Goal: Task Accomplishment & Management: Complete application form

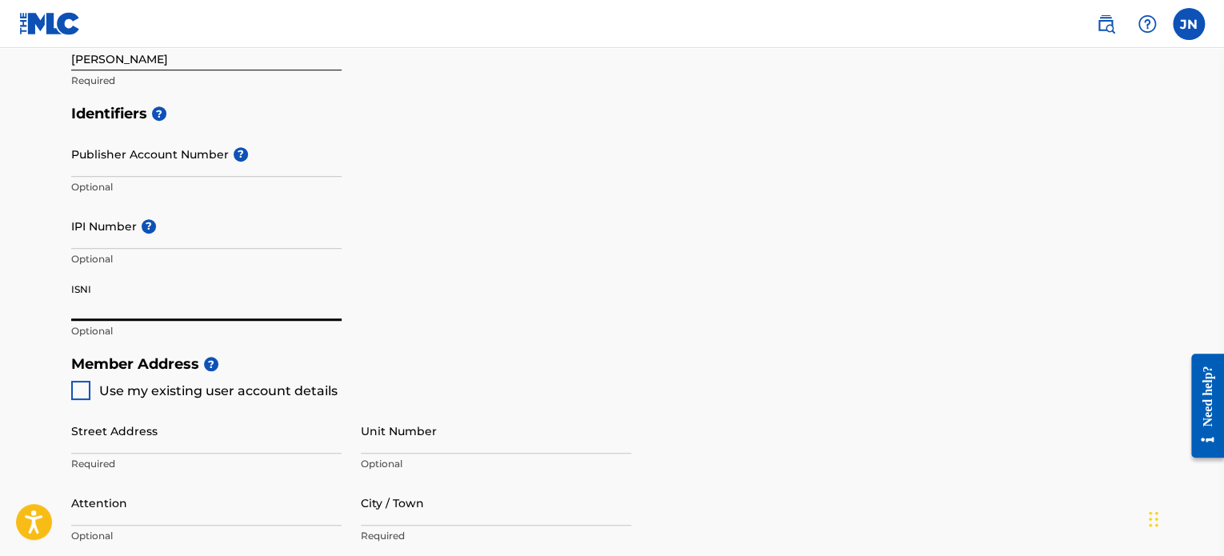
scroll to position [400, 0]
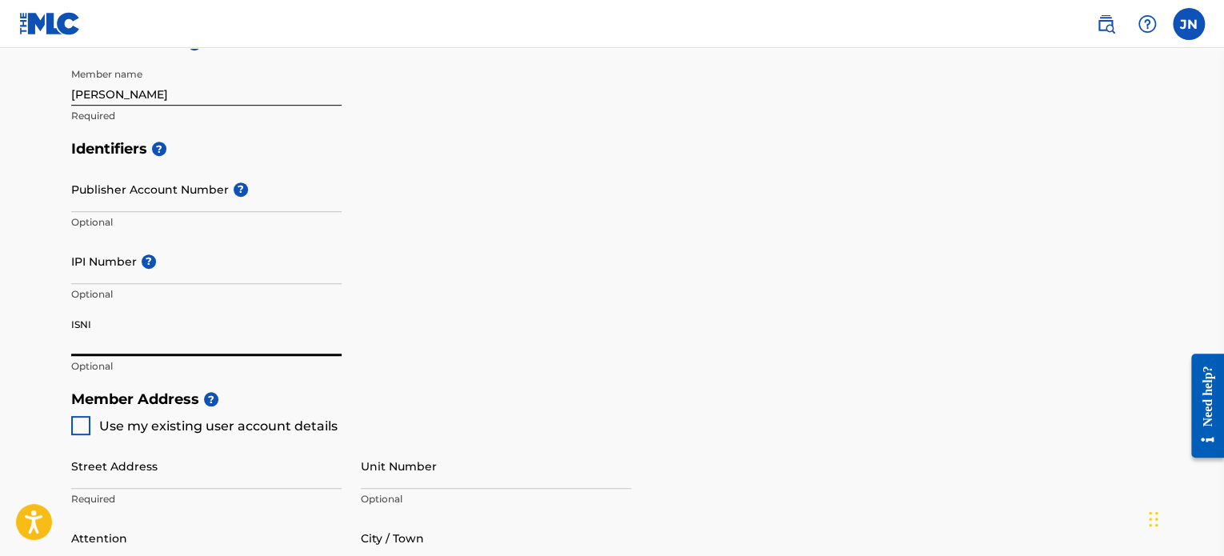
click at [214, 198] on input "Publisher Account Number ?" at bounding box center [206, 189] width 270 height 46
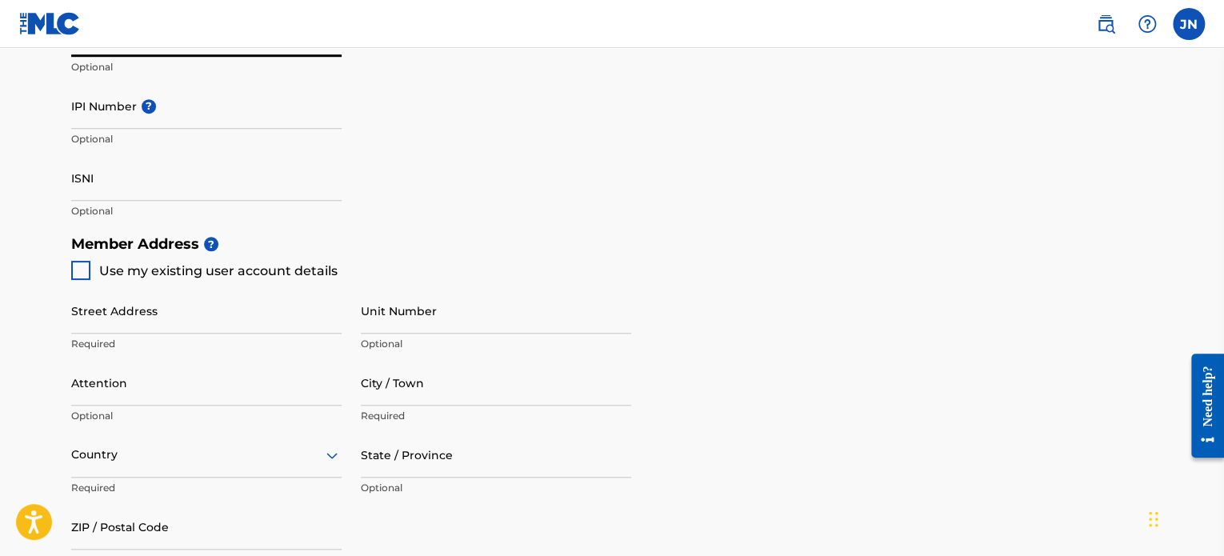
scroll to position [640, 0]
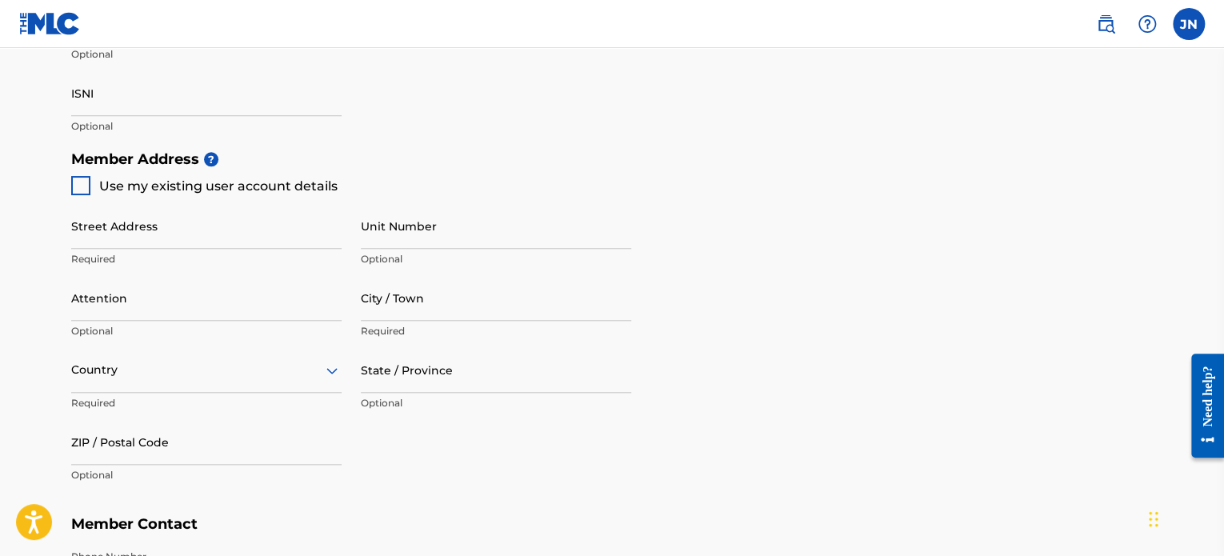
click at [182, 228] on input "Street Address" at bounding box center [206, 226] width 270 height 46
click at [182, 191] on span "Use my existing user account details" at bounding box center [218, 185] width 238 height 15
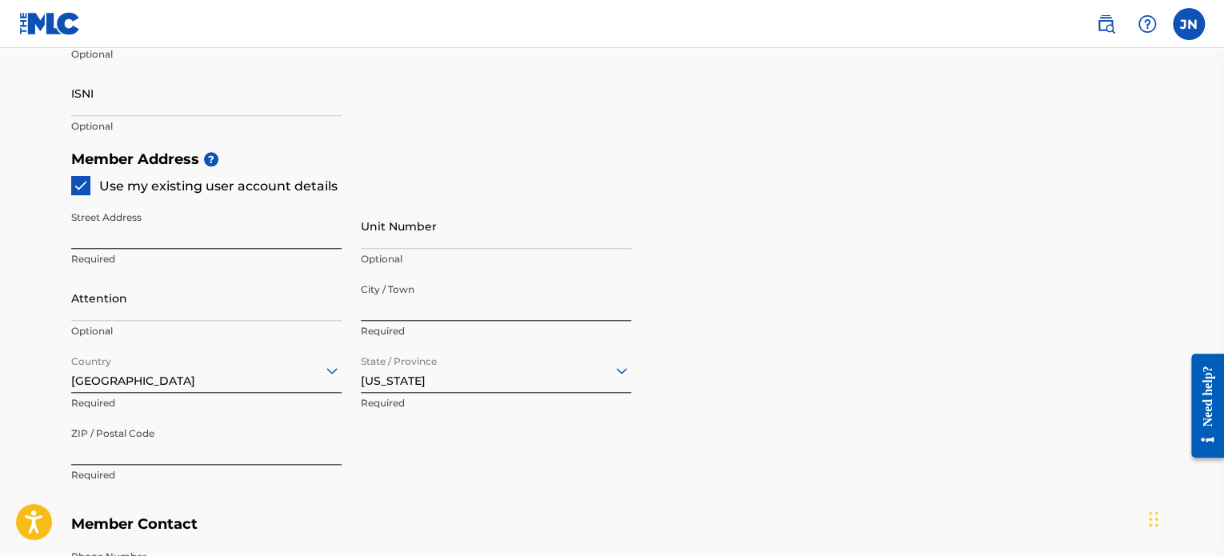
click at [255, 302] on input "Attention" at bounding box center [206, 298] width 270 height 46
type input "a"
type input "Charlotte"
click at [395, 242] on input "Apt" at bounding box center [496, 226] width 270 height 46
type input "Apt R"
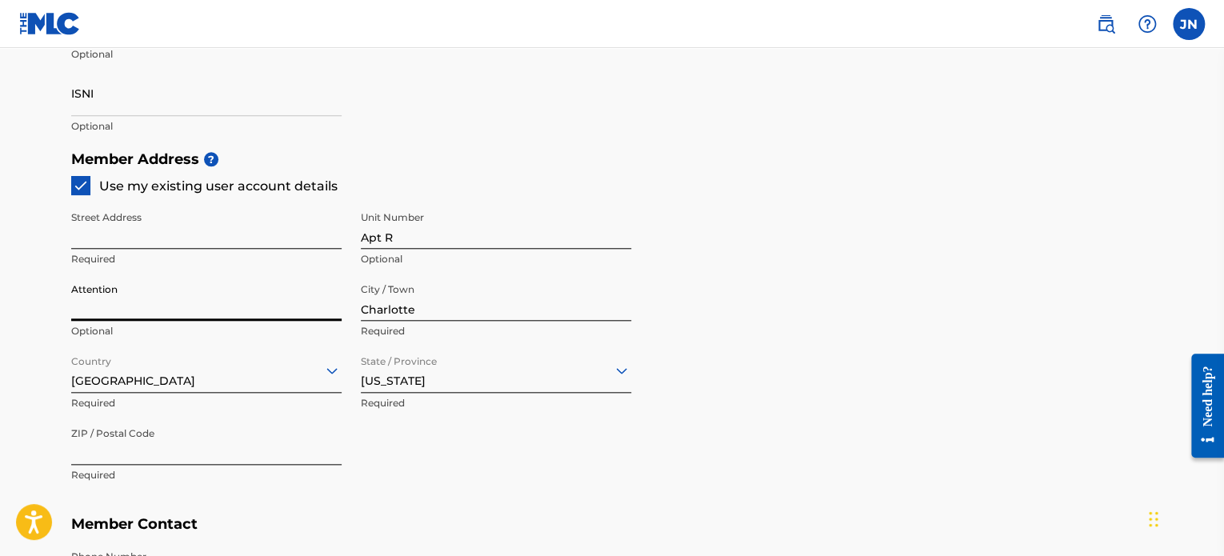
click at [243, 284] on input "Attention" at bounding box center [206, 298] width 270 height 46
click at [415, 216] on input "Apt R" at bounding box center [496, 226] width 270 height 46
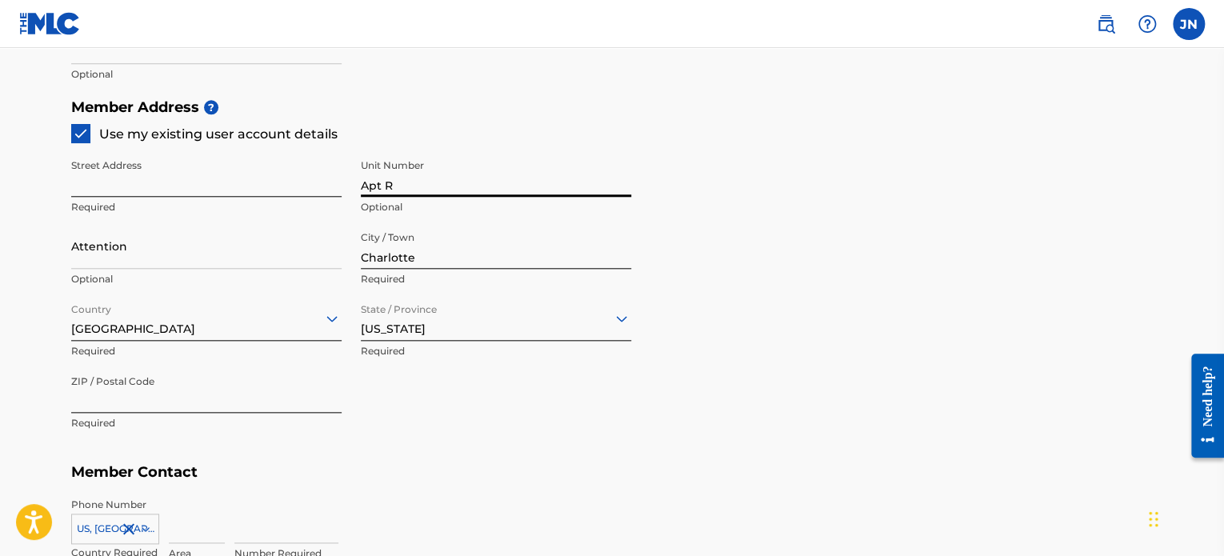
scroll to position [720, 0]
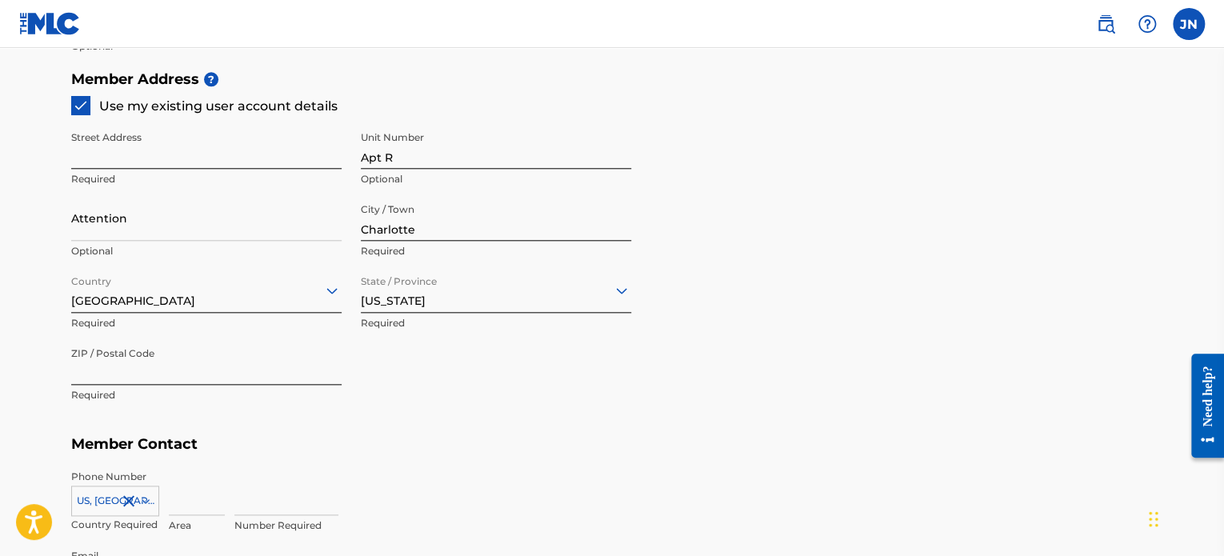
click at [282, 242] on div "Attention Optional" at bounding box center [206, 231] width 270 height 72
click at [253, 225] on input "Attention" at bounding box center [206, 218] width 270 height 46
click at [107, 206] on input "Attention" at bounding box center [206, 218] width 270 height 46
drag, startPoint x: 107, startPoint y: 206, endPoint x: 3, endPoint y: 200, distance: 104.2
click at [2, 201] on main "Create a Member If you are a self-administered songwriter without a publisher t…" at bounding box center [612, 46] width 1224 height 1436
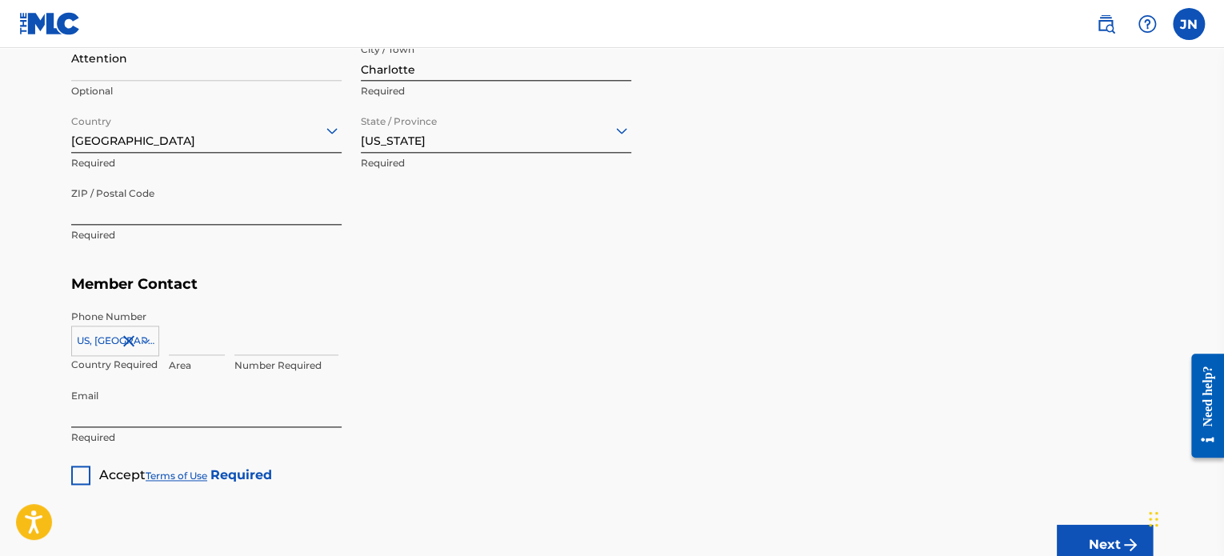
scroll to position [960, 0]
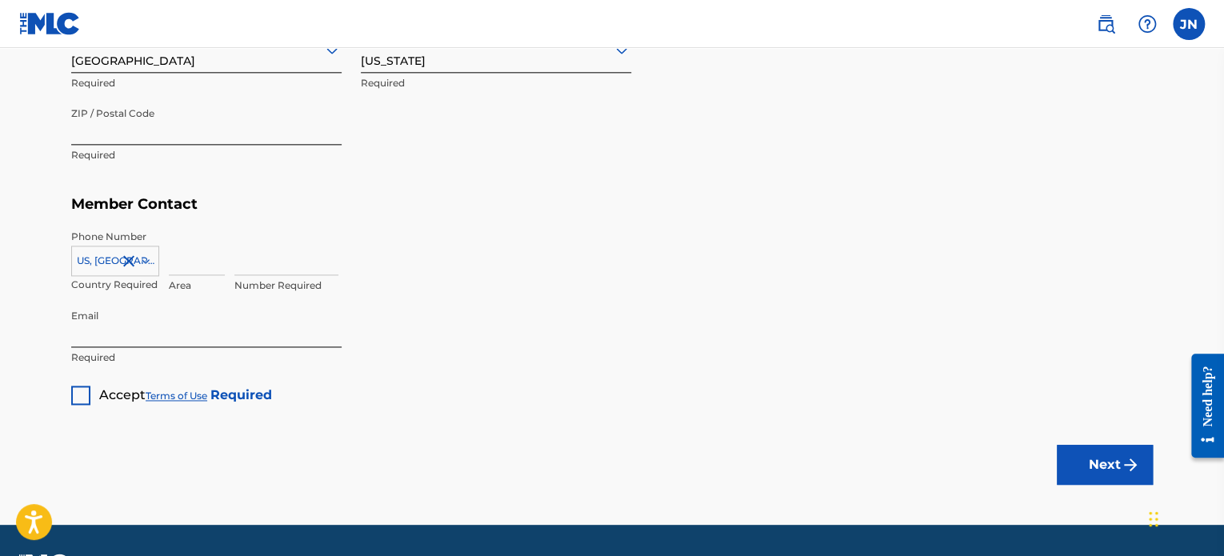
click at [90, 392] on div "Accept Terms of Use Required" at bounding box center [171, 388] width 201 height 31
click at [82, 391] on div at bounding box center [80, 394] width 19 height 19
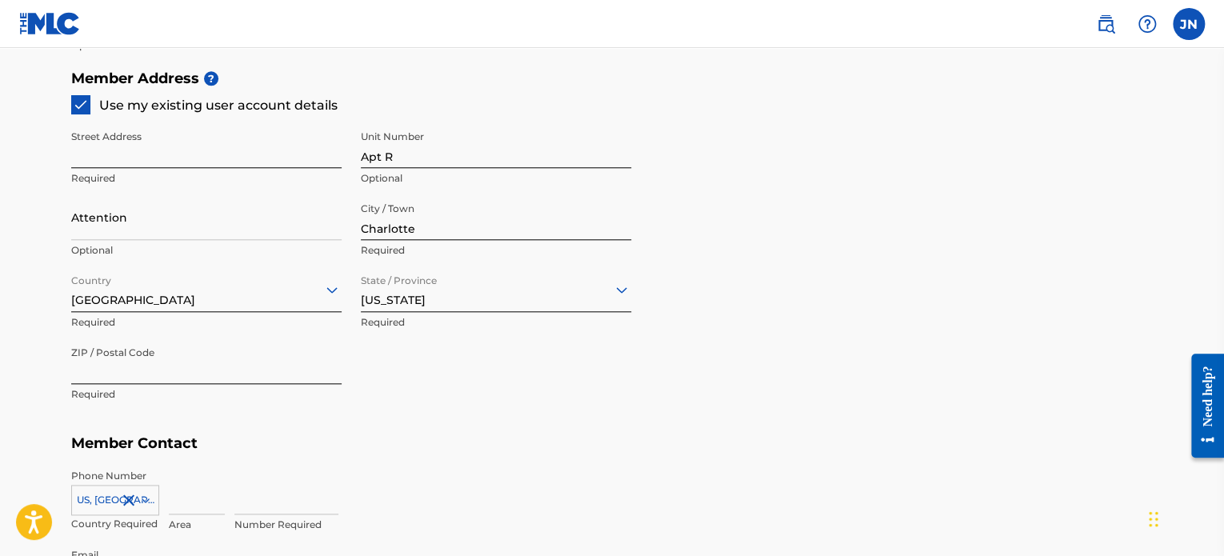
scroll to position [1004, 0]
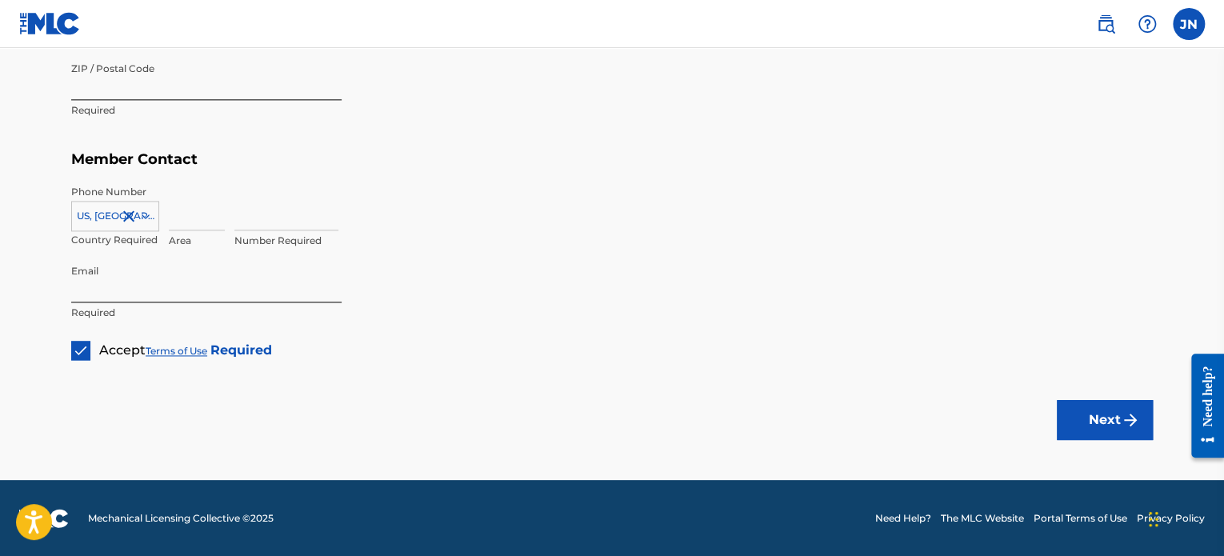
click at [1081, 420] on button "Next" at bounding box center [1104, 420] width 96 height 40
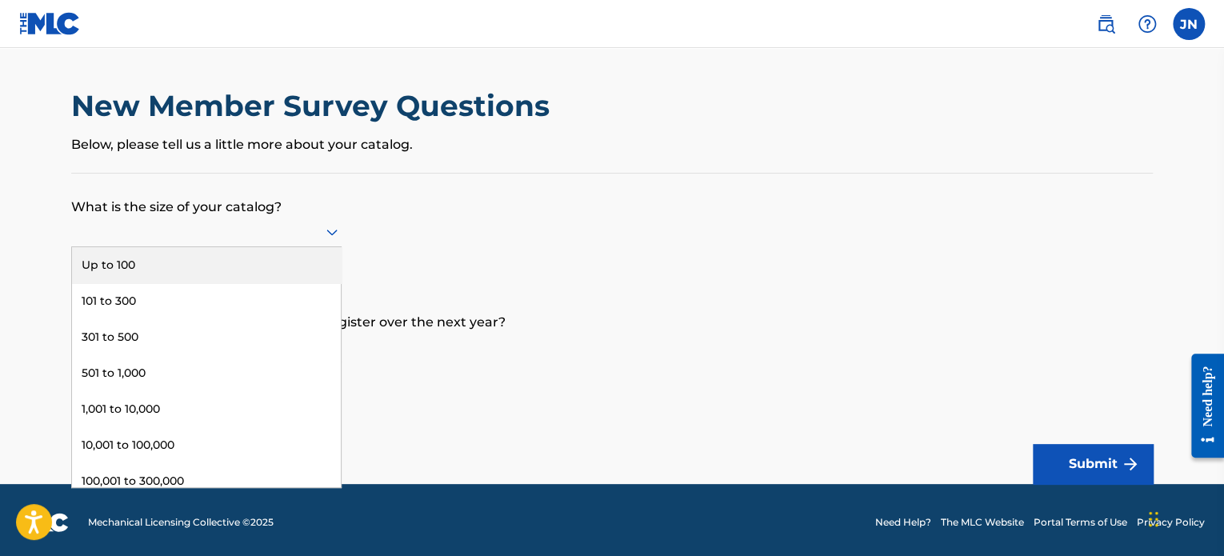
click at [298, 223] on div at bounding box center [206, 232] width 270 height 20
click at [298, 265] on div "Up to 100" at bounding box center [206, 265] width 269 height 36
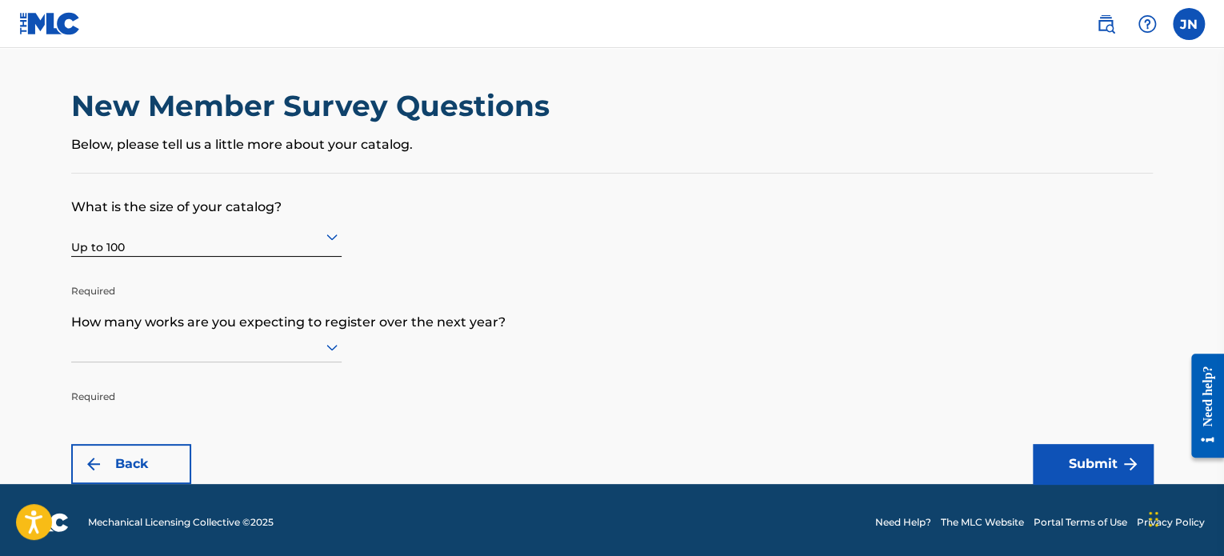
scroll to position [4, 0]
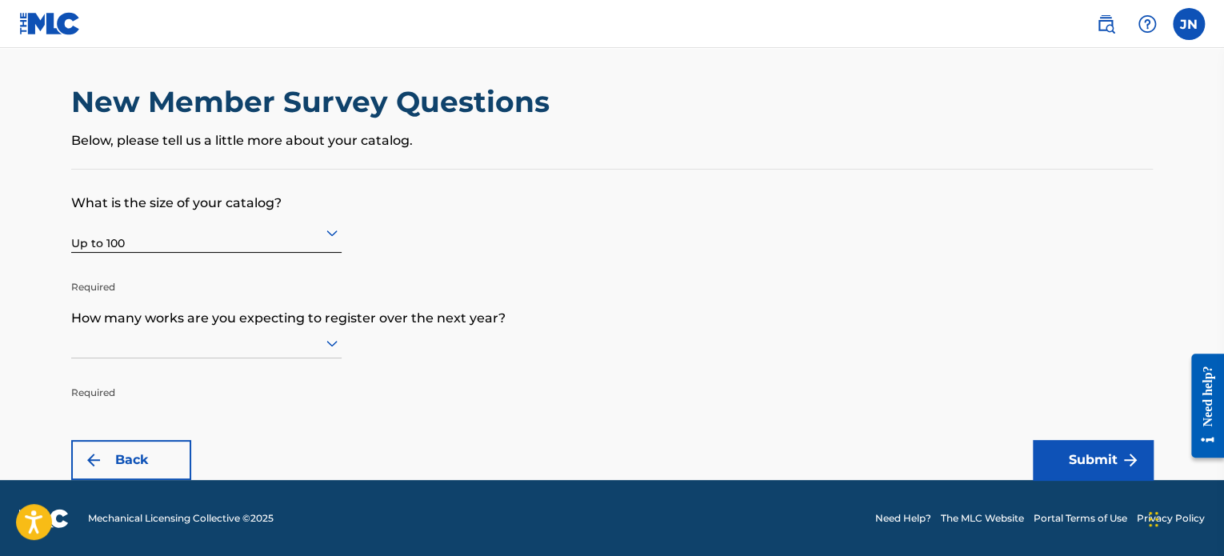
click at [205, 329] on div at bounding box center [206, 343] width 270 height 30
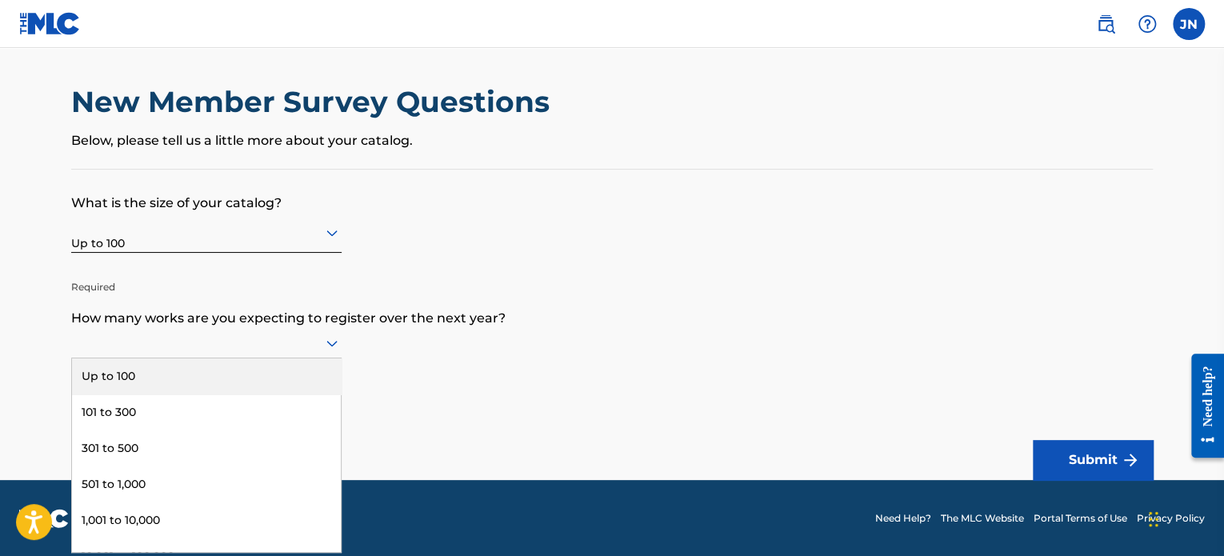
click at [189, 380] on div "Up to 100" at bounding box center [206, 376] width 269 height 36
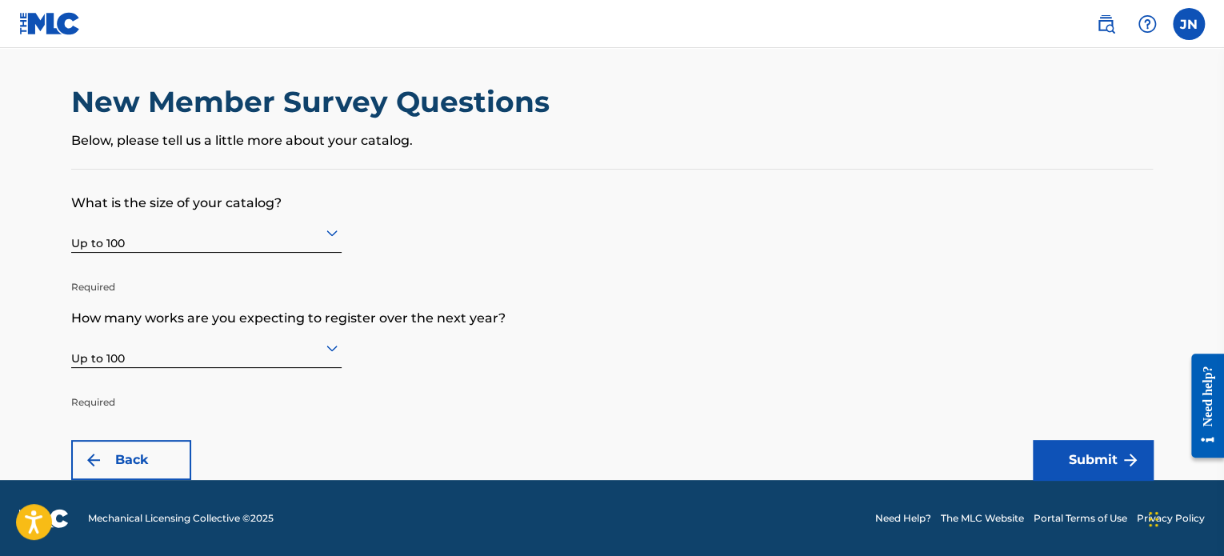
click at [1062, 453] on button "Submit" at bounding box center [1092, 460] width 120 height 40
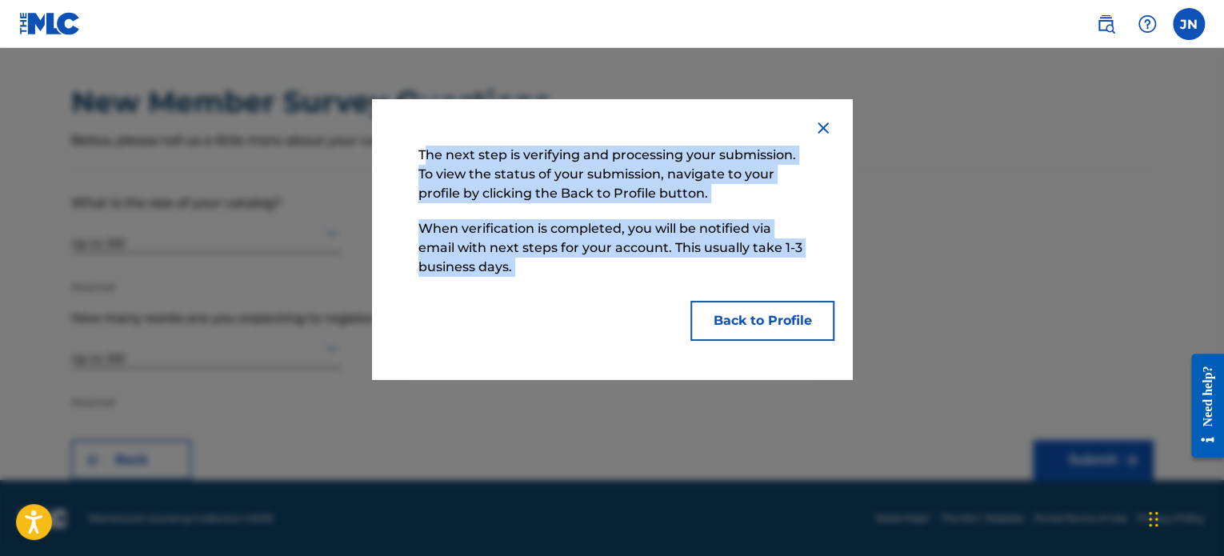
drag, startPoint x: 425, startPoint y: 155, endPoint x: 589, endPoint y: 306, distance: 223.0
click at [589, 306] on div "The next step is verifying and processing your submission. To view the status o…" at bounding box center [611, 239] width 403 height 203
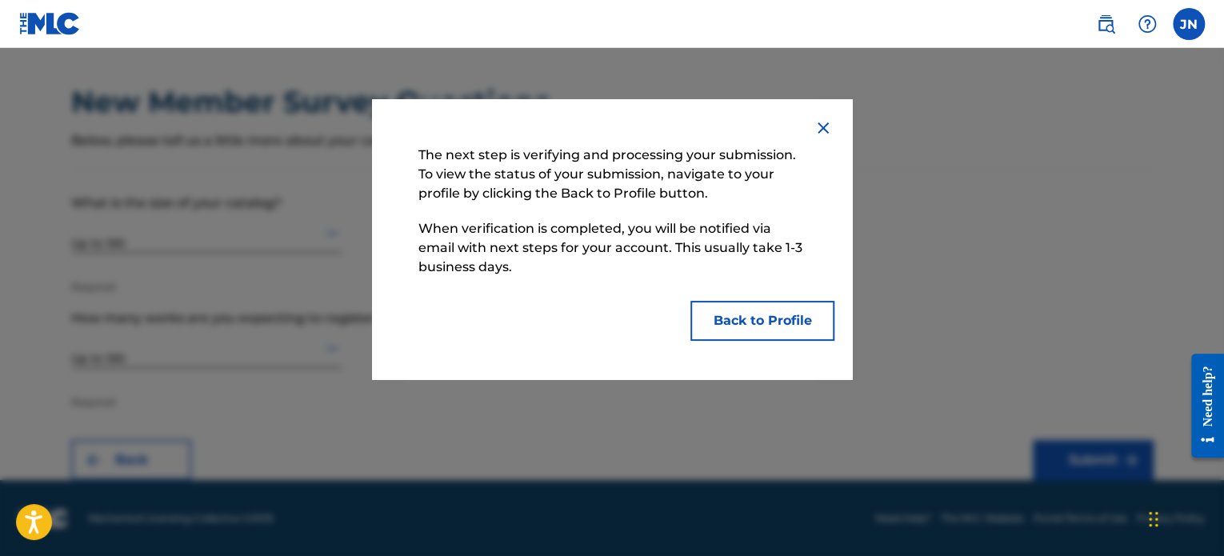
click at [901, 242] on div at bounding box center [612, 326] width 1224 height 556
click at [833, 124] on div "The next step is verifying and processing your submission. To view the status o…" at bounding box center [612, 239] width 480 height 280
click at [823, 122] on img at bounding box center [822, 127] width 19 height 19
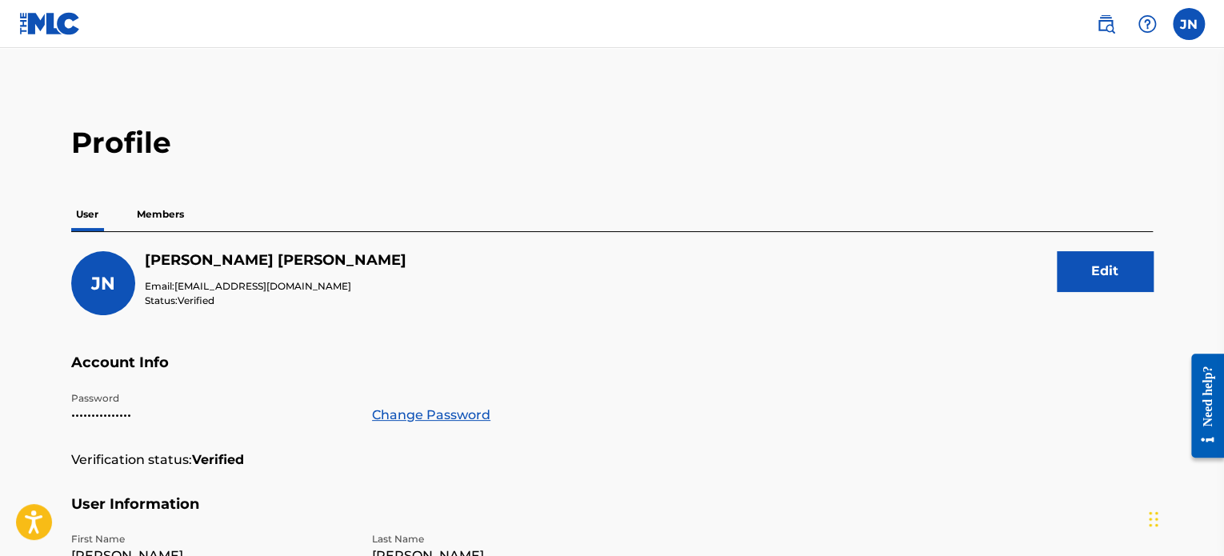
click at [50, 22] on img at bounding box center [50, 23] width 62 height 23
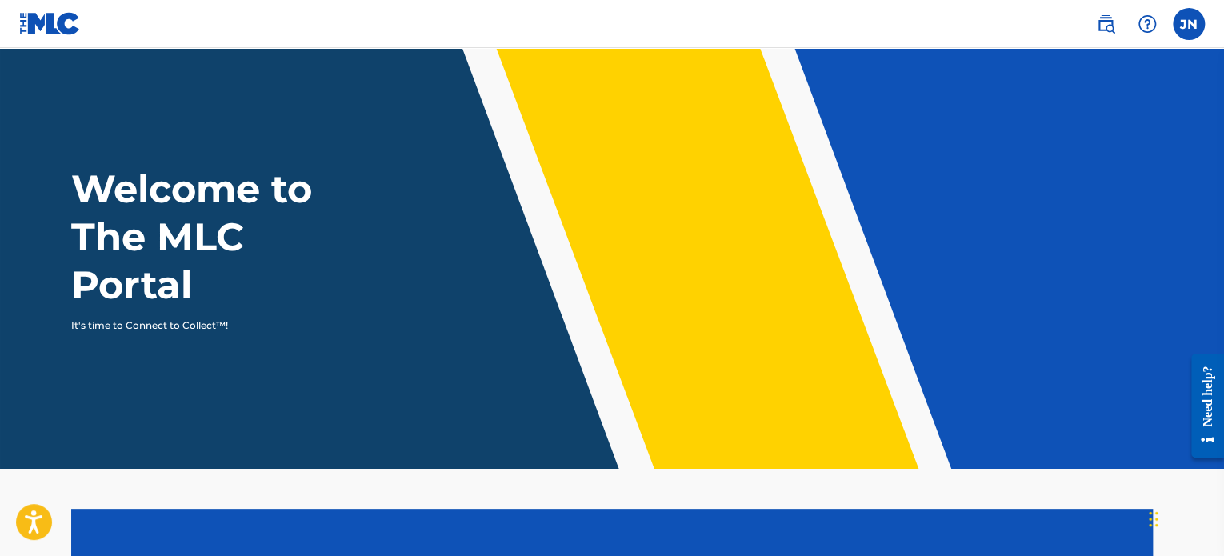
click at [1200, 28] on label at bounding box center [1188, 24] width 32 height 32
click at [1188, 24] on input "JN Jade [PERSON_NAME] [EMAIL_ADDRESS][DOMAIN_NAME] Notification Preferences Pro…" at bounding box center [1188, 24] width 0 height 0
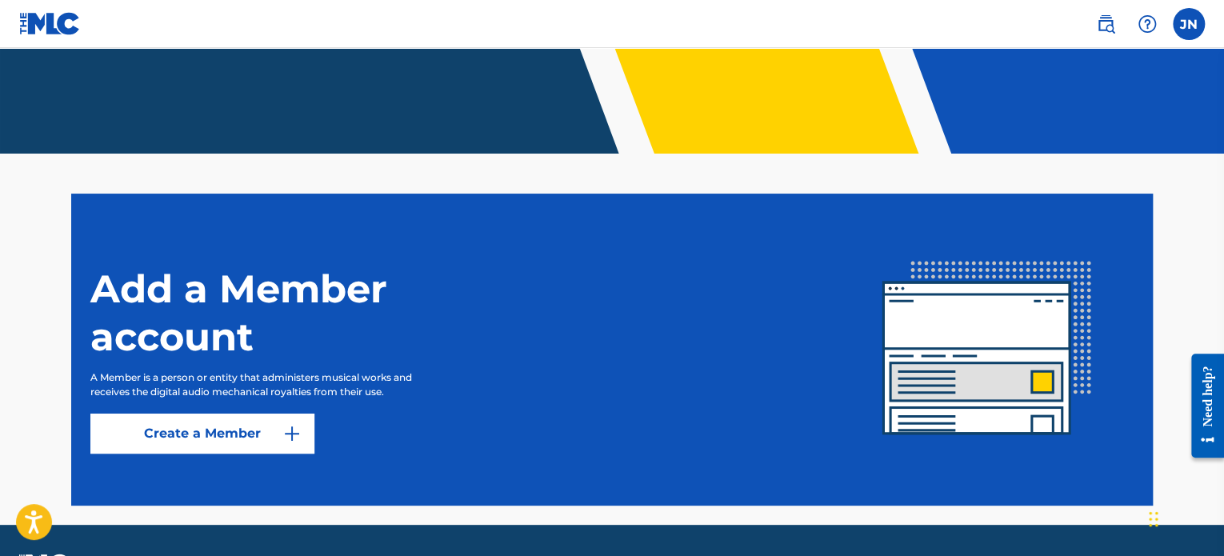
scroll to position [361, 0]
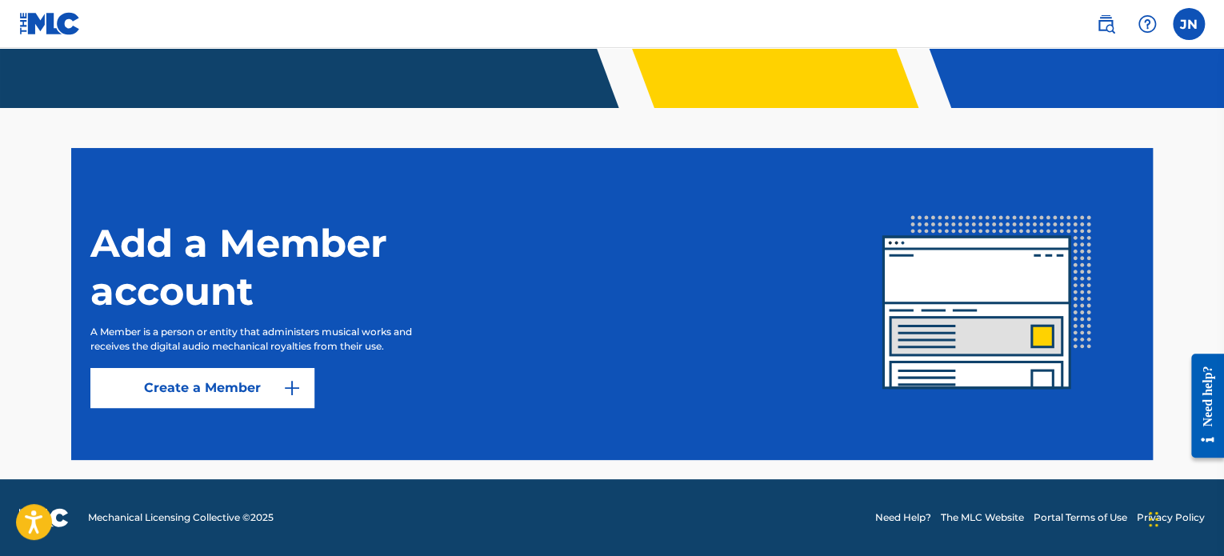
click at [189, 516] on span "Mechanical Licensing Collective © 2025" at bounding box center [181, 517] width 186 height 14
click at [197, 515] on span "Mechanical Licensing Collective © 2025" at bounding box center [181, 517] width 186 height 14
click at [1169, 11] on div "JN JN Jade [PERSON_NAME] [EMAIL_ADDRESS][DOMAIN_NAME] Notification Preferences …" at bounding box center [1142, 24] width 125 height 32
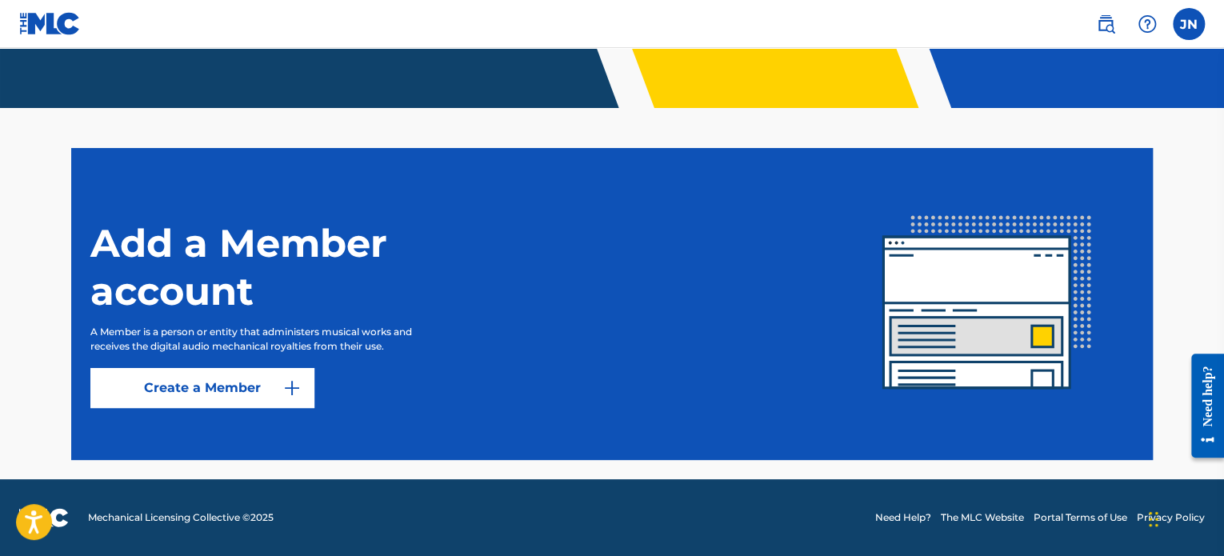
click at [1184, 19] on label at bounding box center [1188, 24] width 32 height 32
click at [1188, 24] on input "JN Jade [PERSON_NAME] [EMAIL_ADDRESS][DOMAIN_NAME] Notification Preferences Pro…" at bounding box center [1188, 24] width 0 height 0
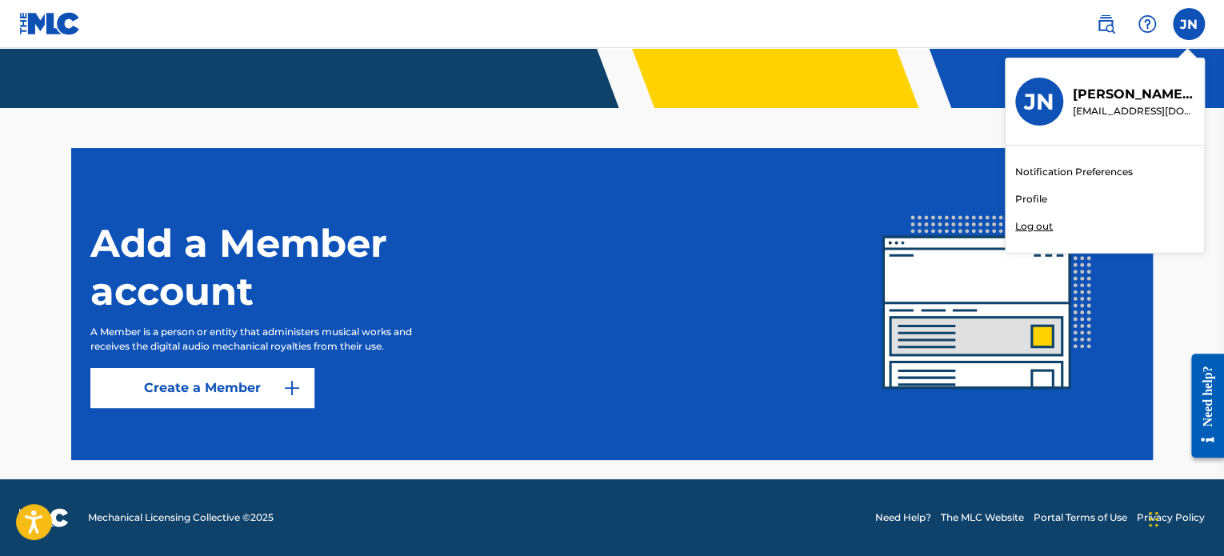
click at [1017, 228] on p "Log out" at bounding box center [1034, 226] width 38 height 14
click at [1188, 24] on input "JN Jade [PERSON_NAME] [EMAIL_ADDRESS][DOMAIN_NAME] Notification Preferences Pro…" at bounding box center [1188, 24] width 0 height 0
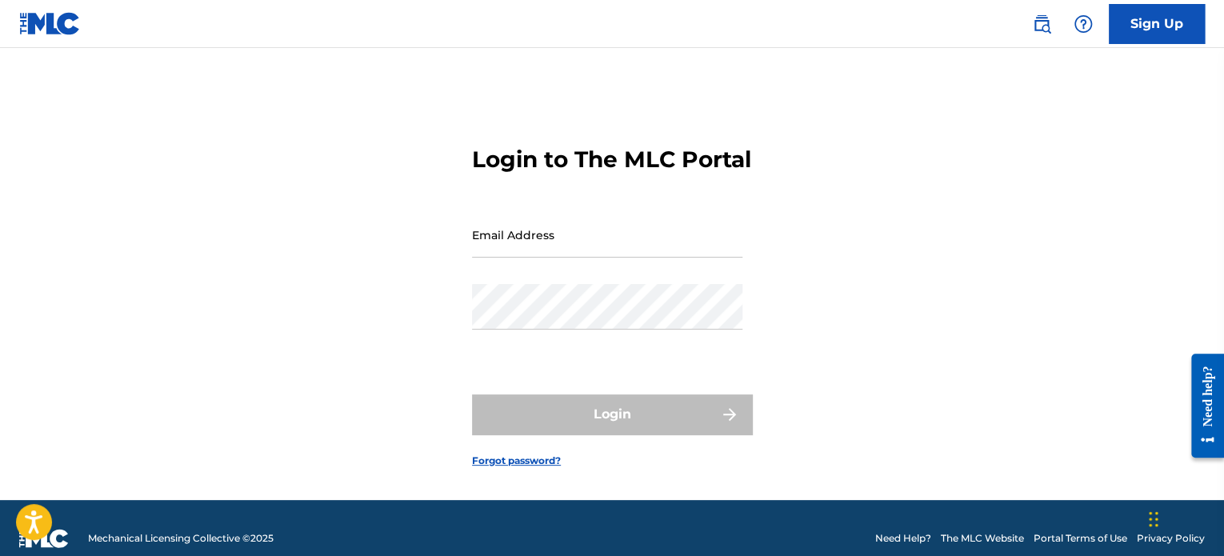
drag, startPoint x: 653, startPoint y: 250, endPoint x: 640, endPoint y: 254, distance: 13.2
click at [641, 253] on input "Email Address" at bounding box center [607, 235] width 270 height 46
type input "[EMAIL_ADDRESS][DOMAIN_NAME]"
click at [472, 394] on button "Login" at bounding box center [612, 414] width 280 height 40
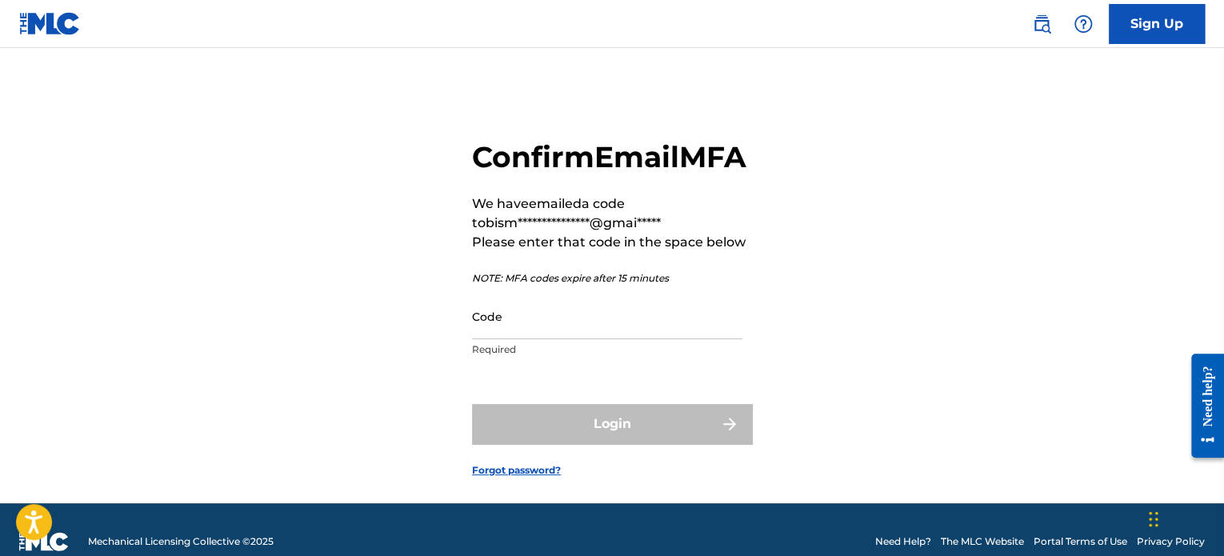
click at [574, 339] on input "Code" at bounding box center [607, 317] width 270 height 46
paste input "325586"
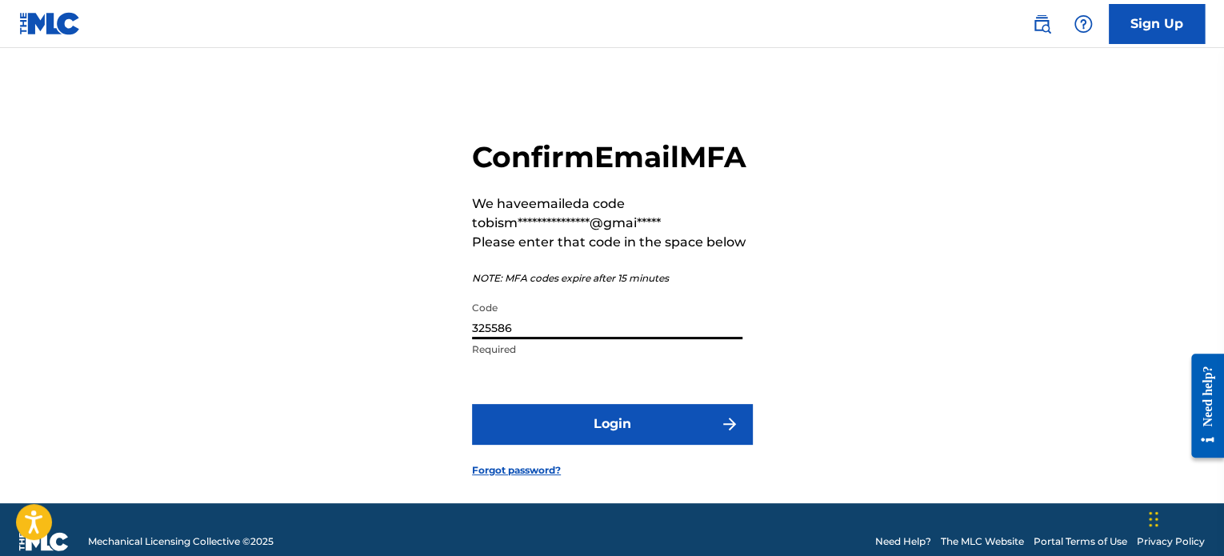
type input "325586"
click at [637, 444] on button "Login" at bounding box center [612, 424] width 280 height 40
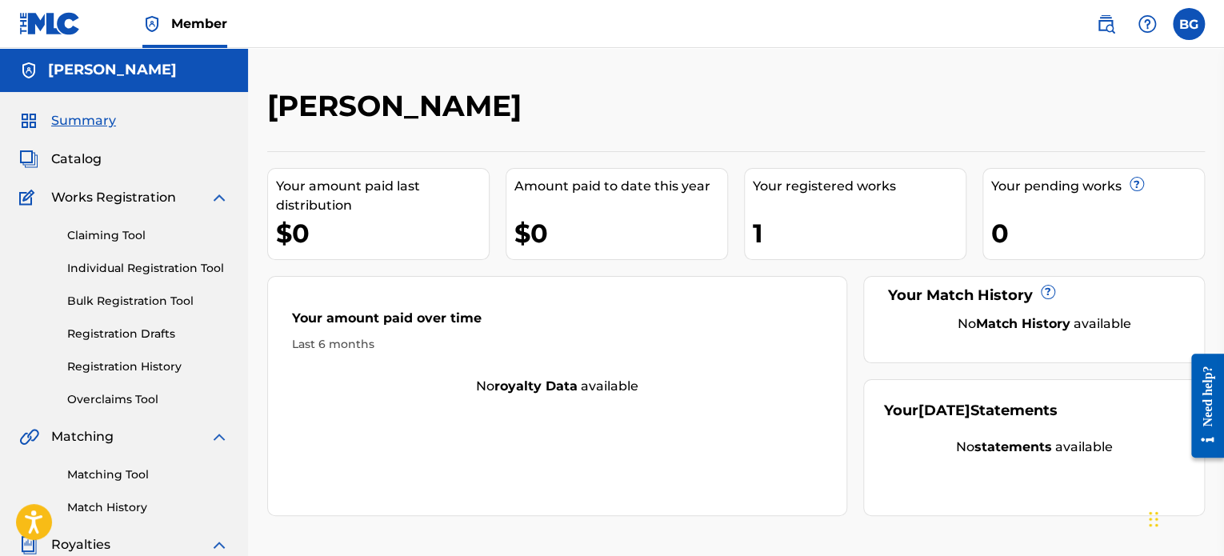
click at [835, 225] on div "1" at bounding box center [859, 233] width 213 height 36
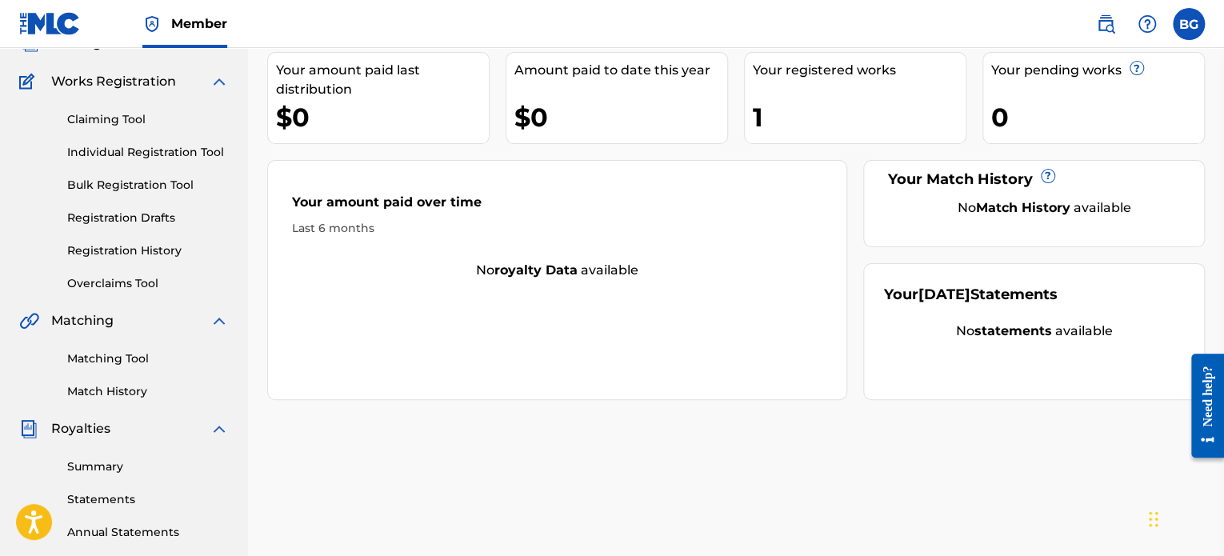
scroll to position [80, 0]
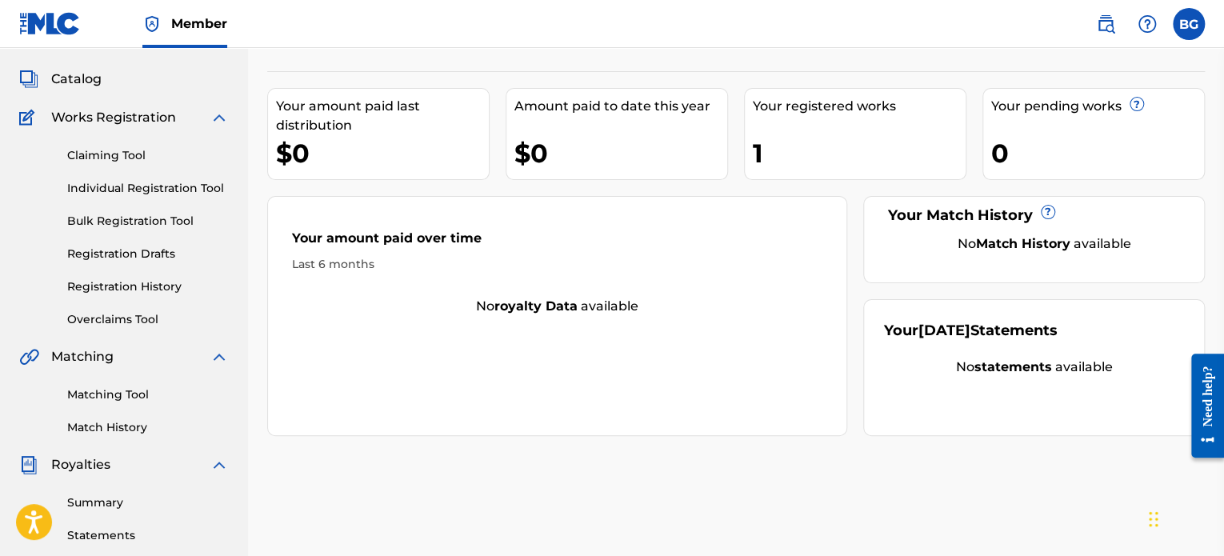
click at [160, 226] on link "Bulk Registration Tool" at bounding box center [148, 221] width 162 height 17
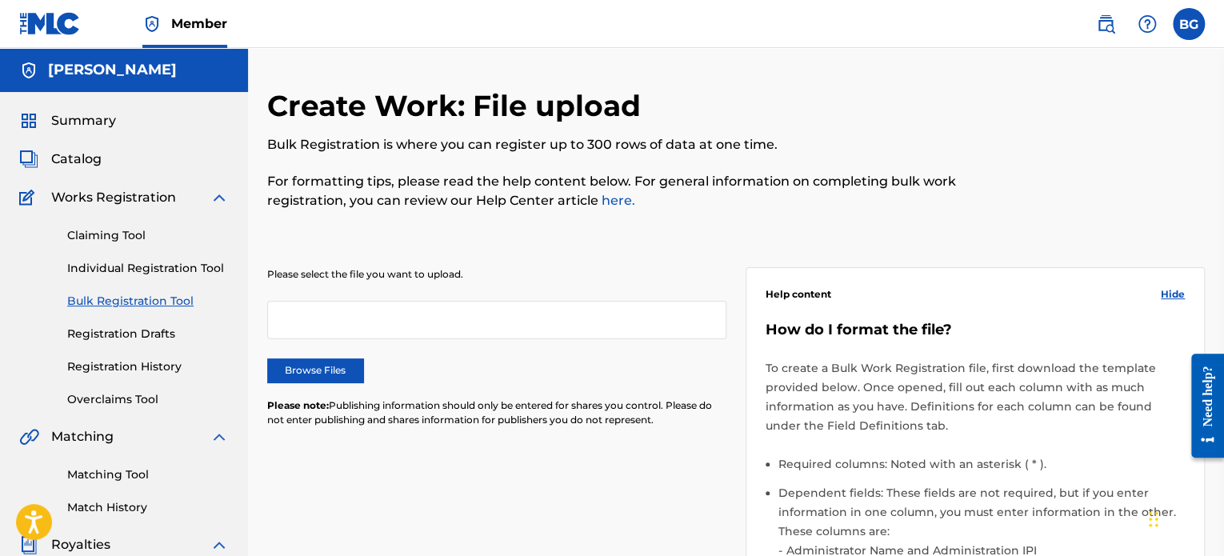
click at [147, 262] on link "Individual Registration Tool" at bounding box center [148, 268] width 162 height 17
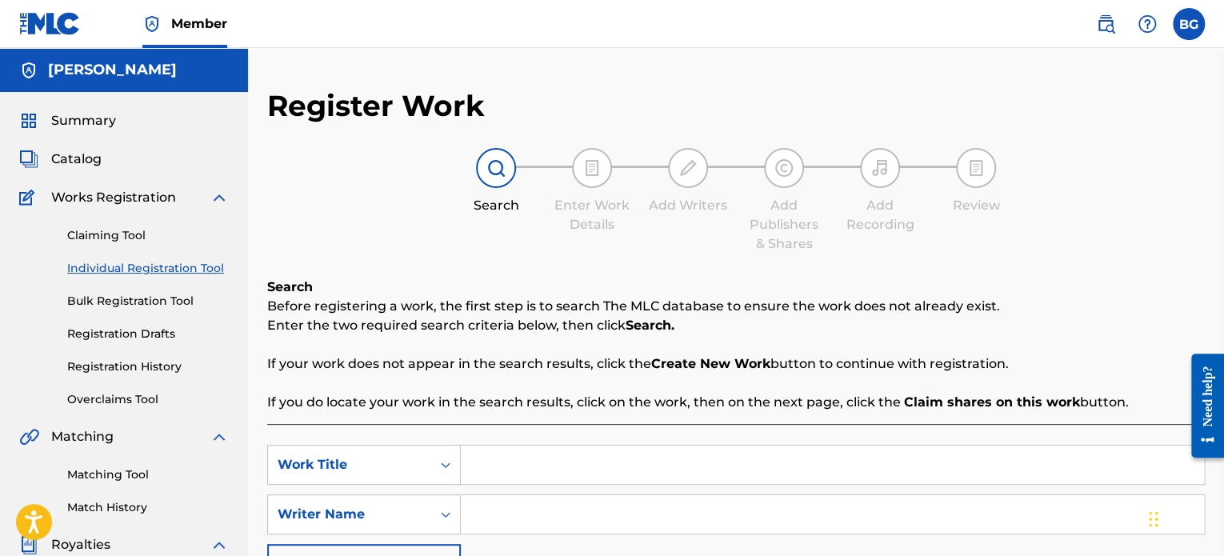
click at [135, 230] on link "Claiming Tool" at bounding box center [148, 235] width 162 height 17
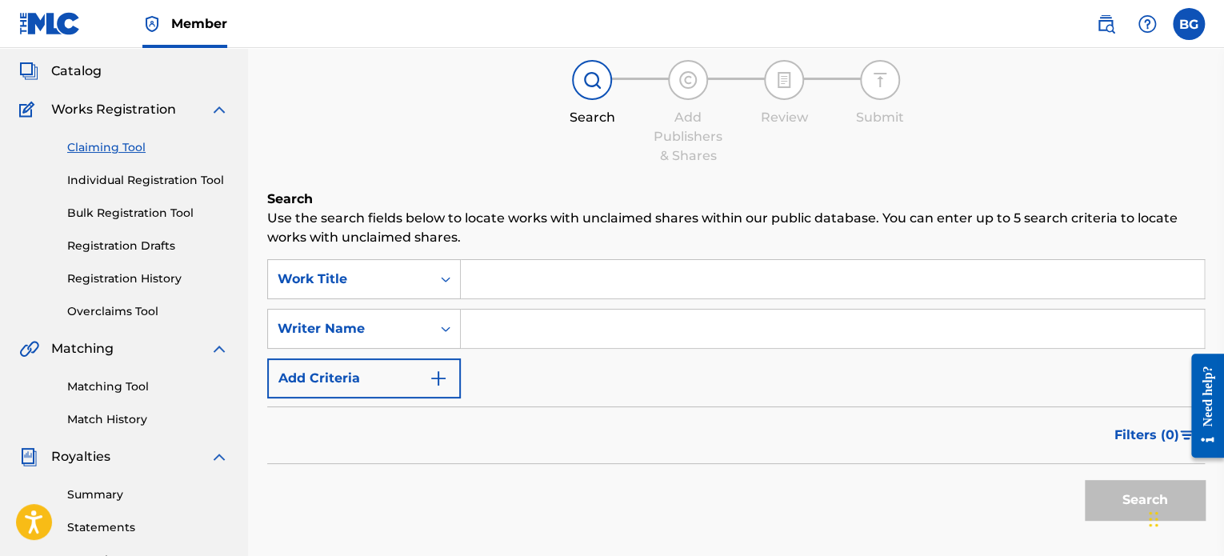
scroll to position [80, 0]
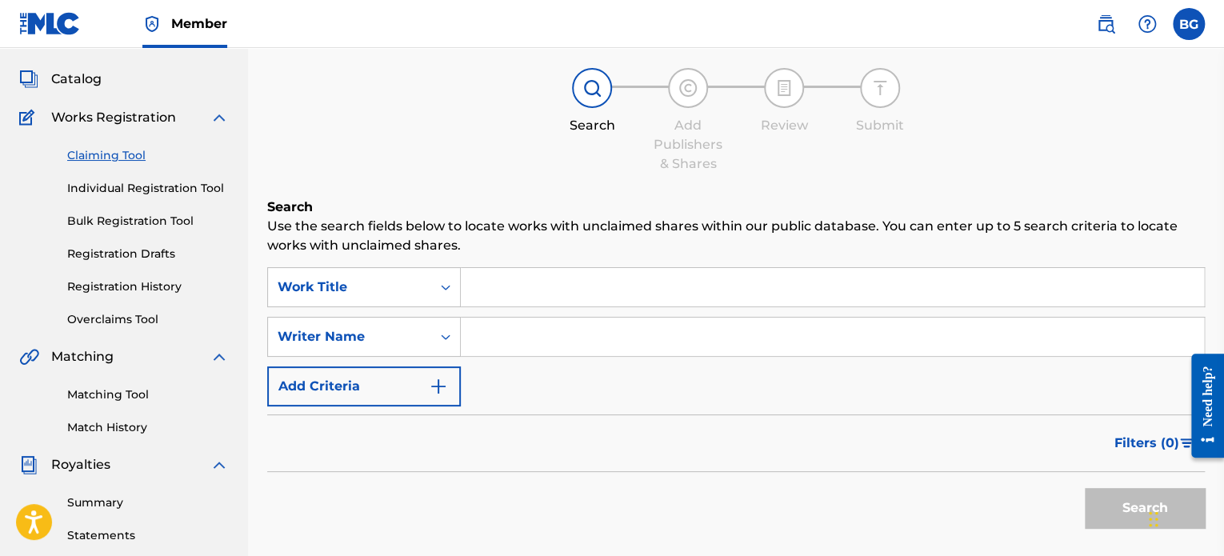
click at [126, 283] on link "Registration History" at bounding box center [148, 286] width 162 height 17
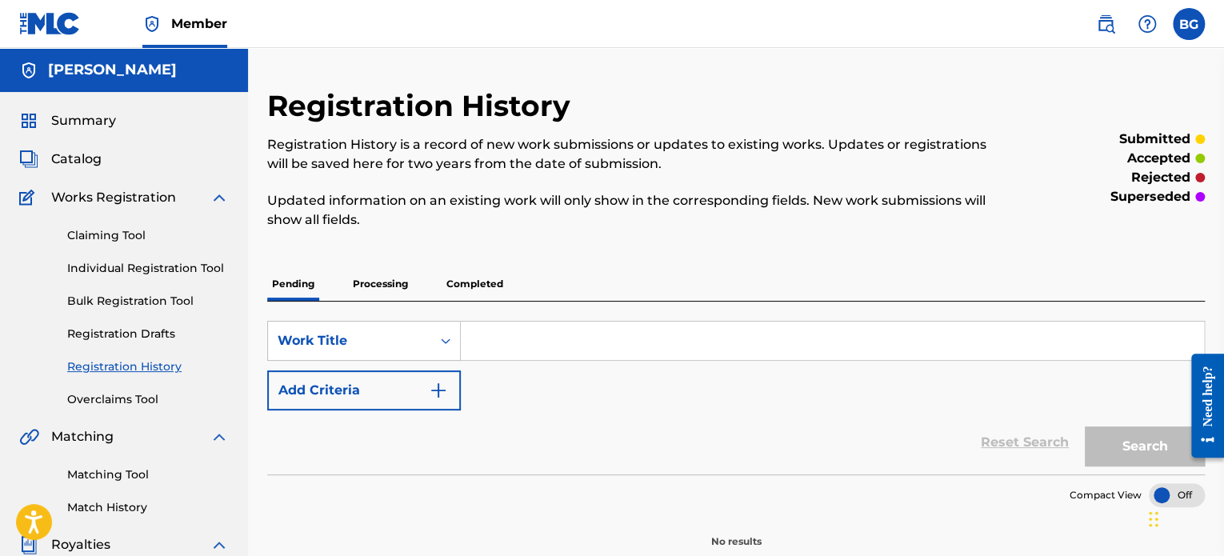
click at [78, 164] on span "Catalog" at bounding box center [76, 159] width 50 height 19
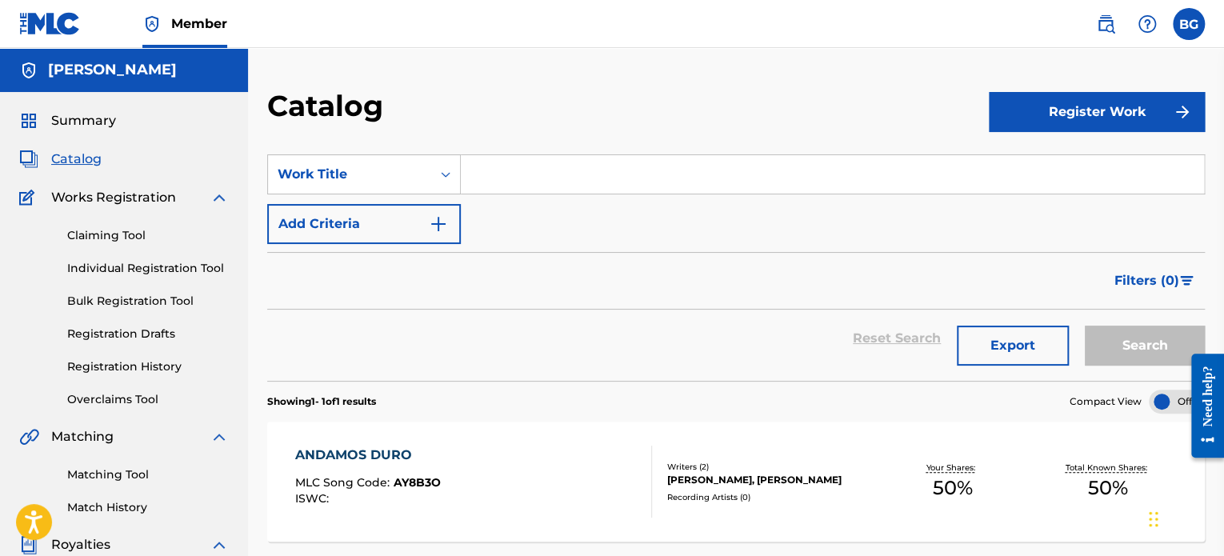
click at [84, 127] on span "Summary" at bounding box center [83, 120] width 65 height 19
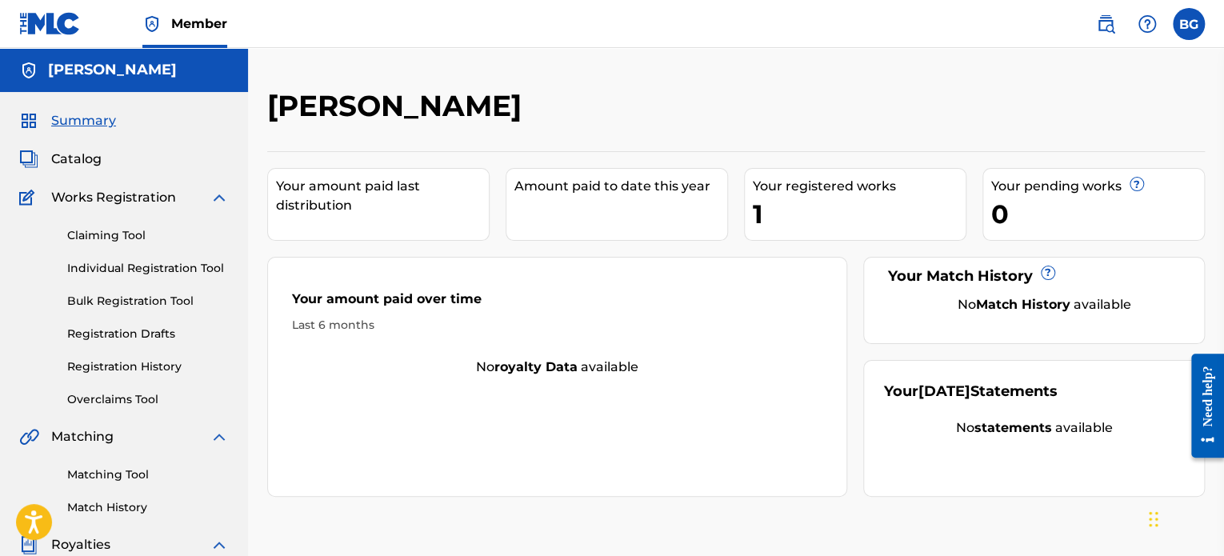
click at [190, 34] on link "Member" at bounding box center [184, 23] width 85 height 47
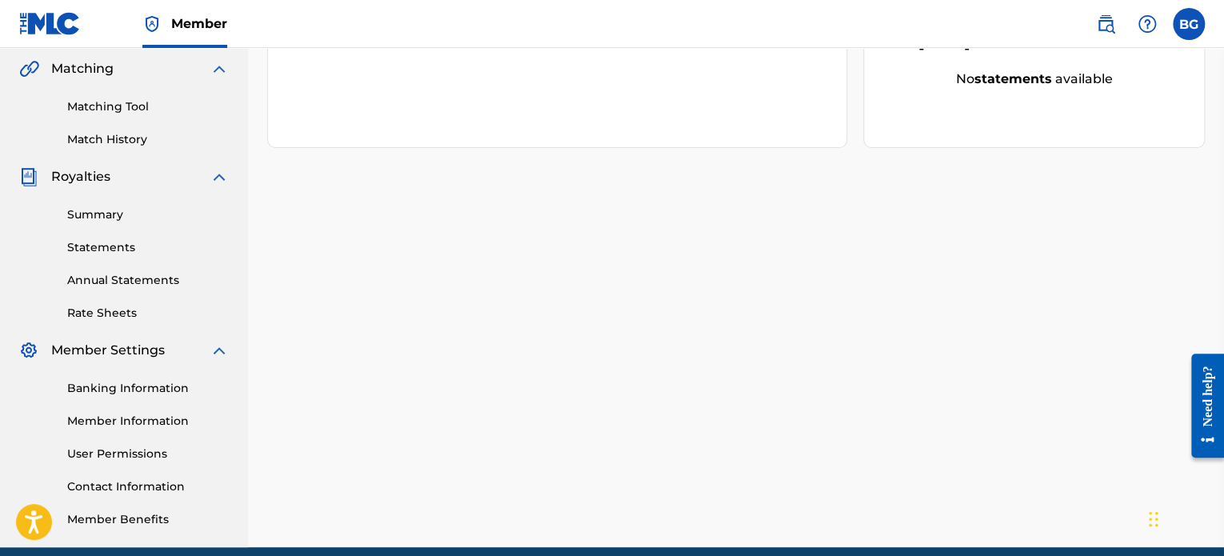
scroll to position [435, 0]
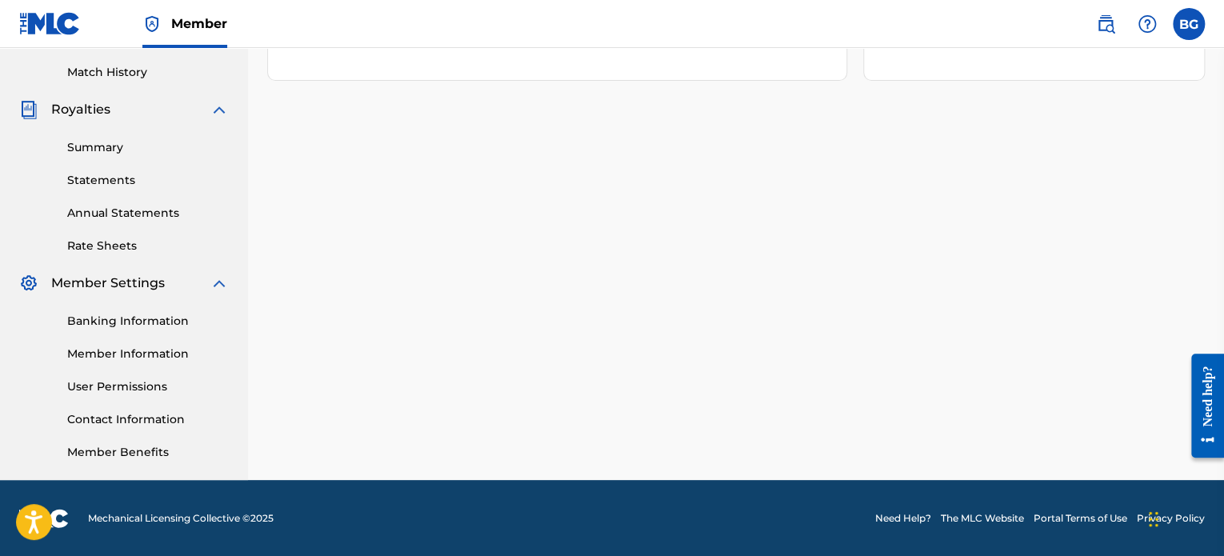
click at [181, 361] on link "Member Information" at bounding box center [148, 353] width 162 height 17
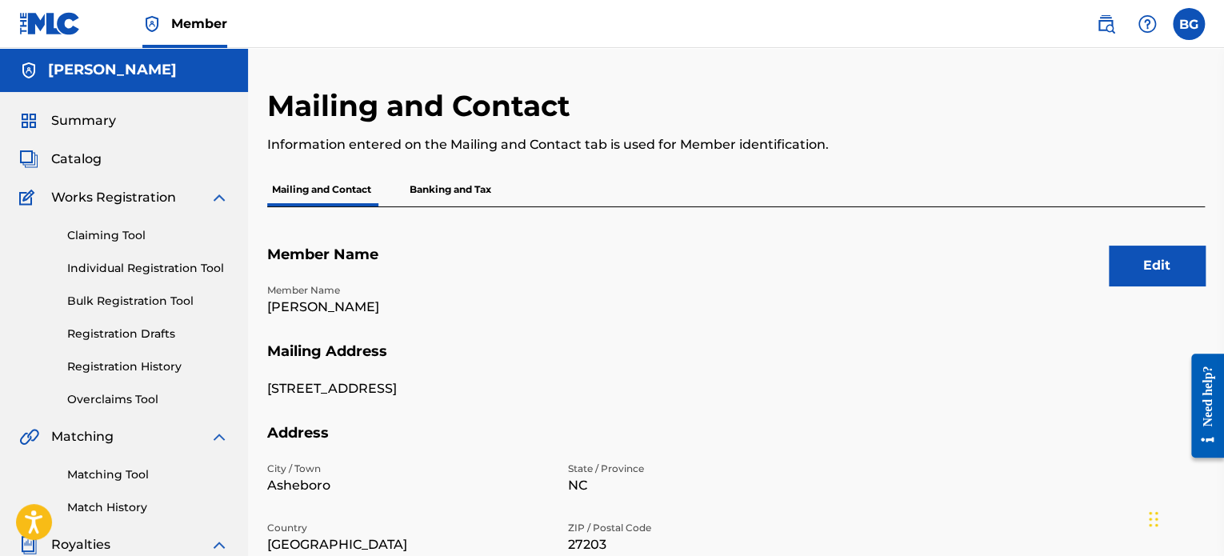
click at [441, 189] on p "Banking and Tax" at bounding box center [450, 190] width 91 height 34
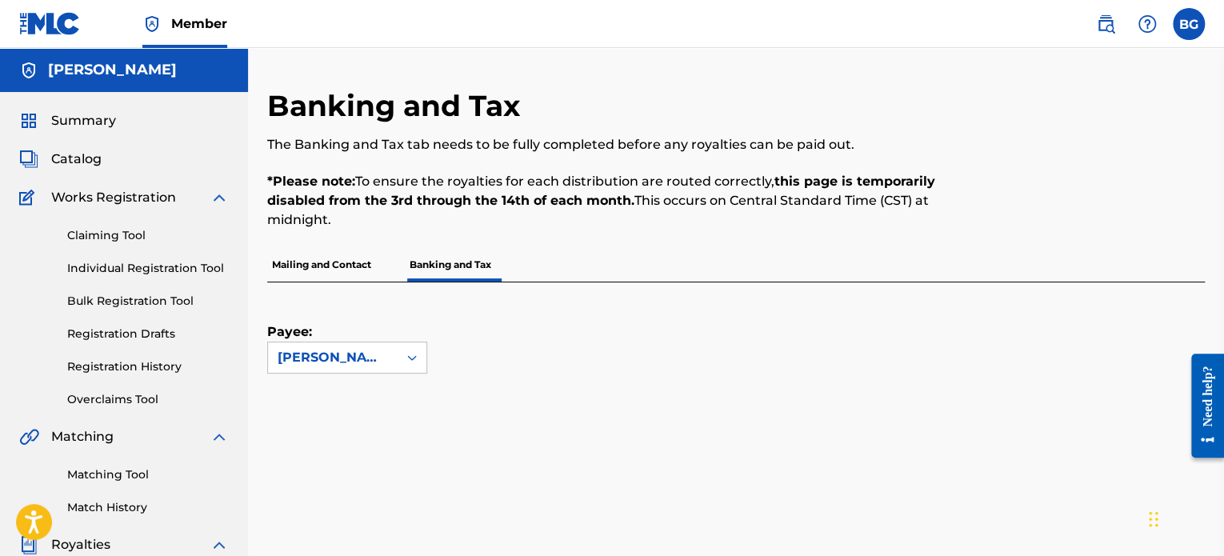
click at [325, 262] on p "Mailing and Contact" at bounding box center [321, 265] width 109 height 34
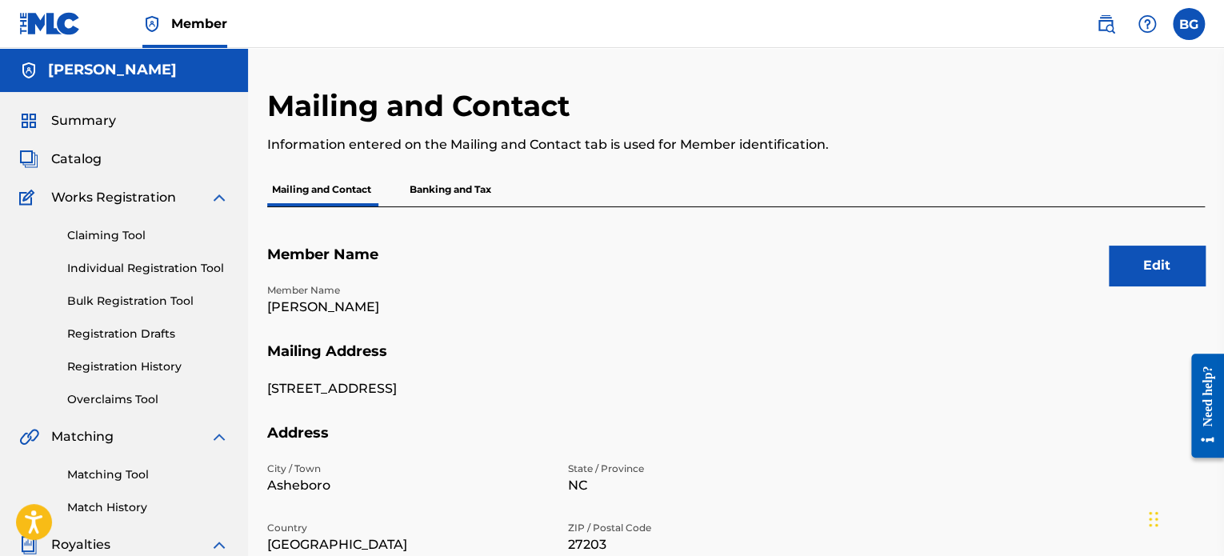
click at [94, 127] on span "Summary" at bounding box center [83, 120] width 65 height 19
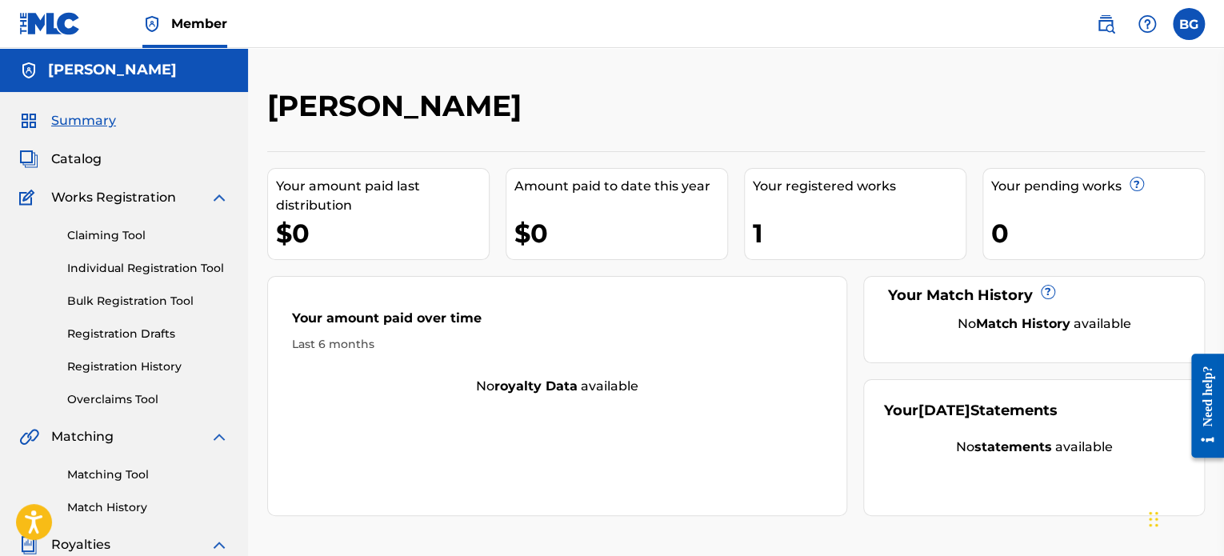
click at [793, 242] on div "1" at bounding box center [859, 233] width 213 height 36
click at [806, 188] on div "Your registered works" at bounding box center [859, 186] width 213 height 19
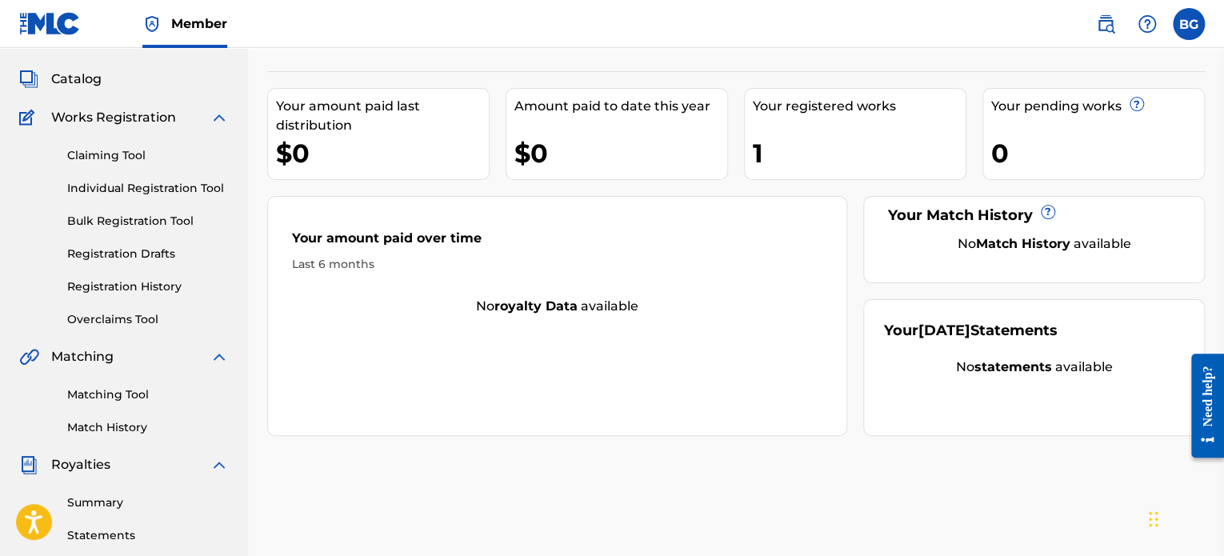
click at [112, 366] on div "Matching Tool Match History" at bounding box center [124, 401] width 210 height 70
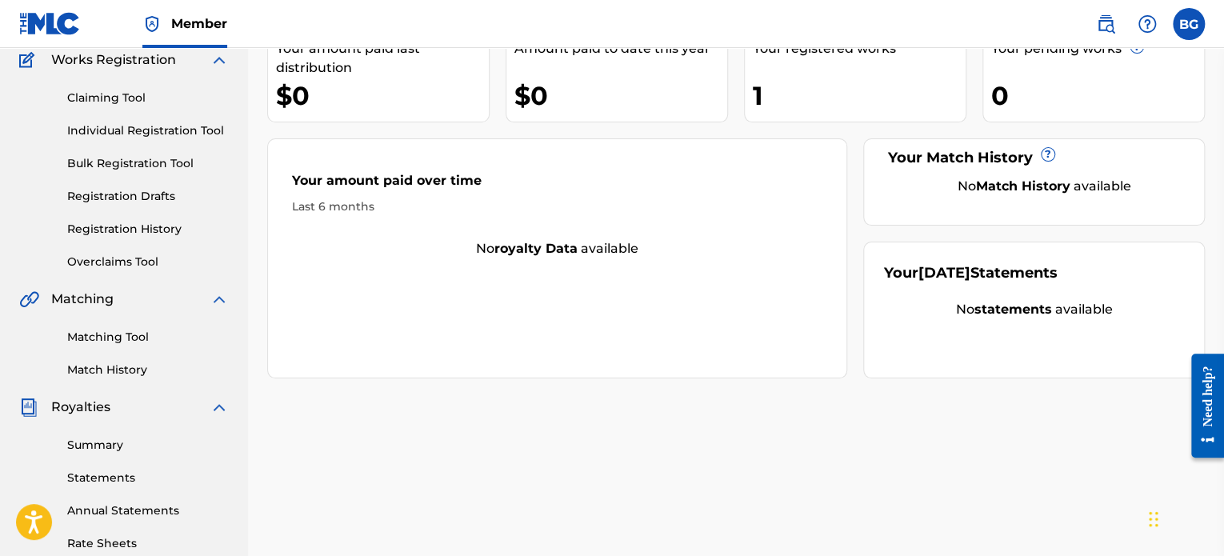
scroll to position [160, 0]
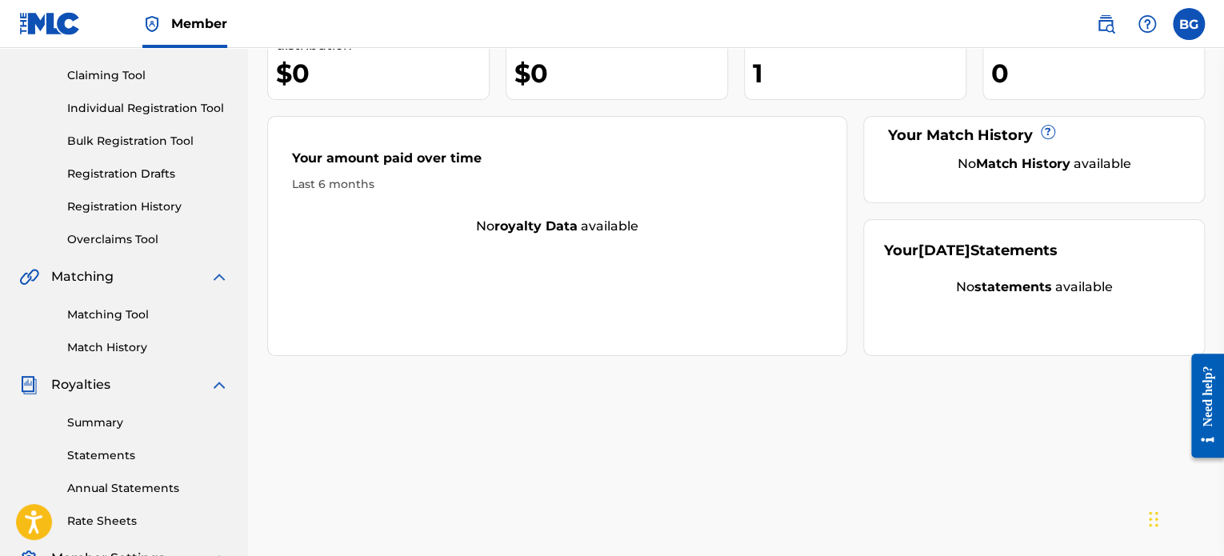
click at [106, 382] on span "Royalties" at bounding box center [80, 384] width 59 height 19
click at [91, 417] on link "Summary" at bounding box center [148, 422] width 162 height 17
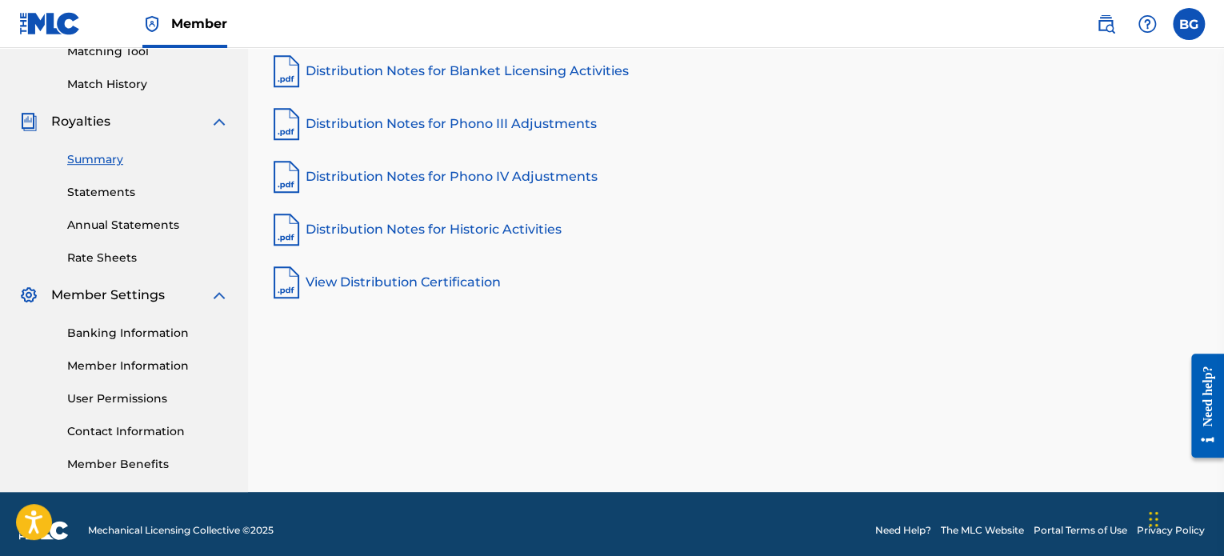
scroll to position [275, 0]
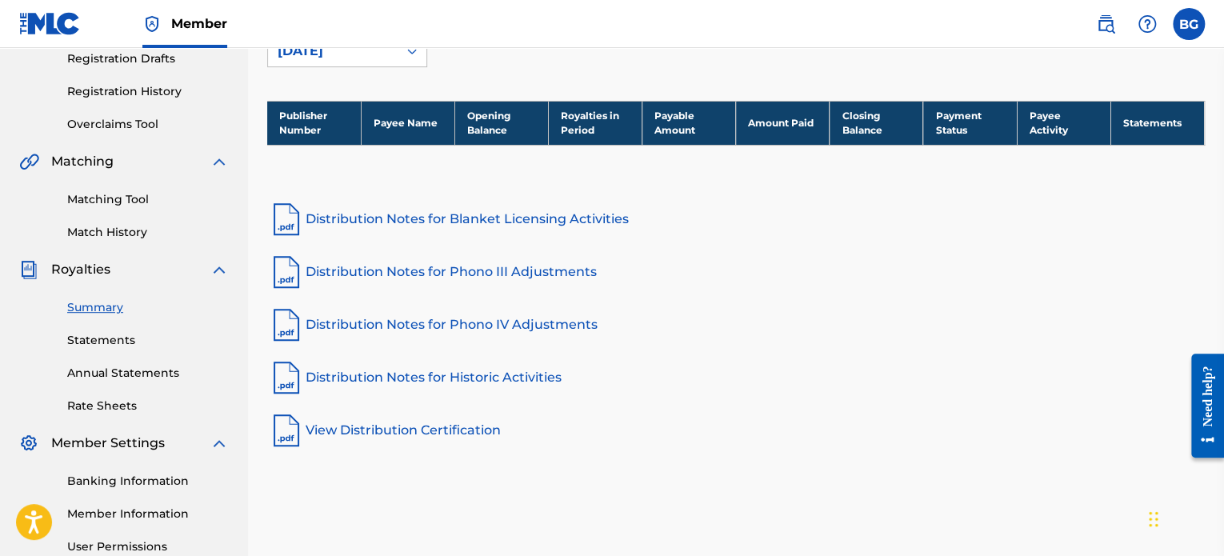
click at [128, 373] on link "Annual Statements" at bounding box center [148, 373] width 162 height 17
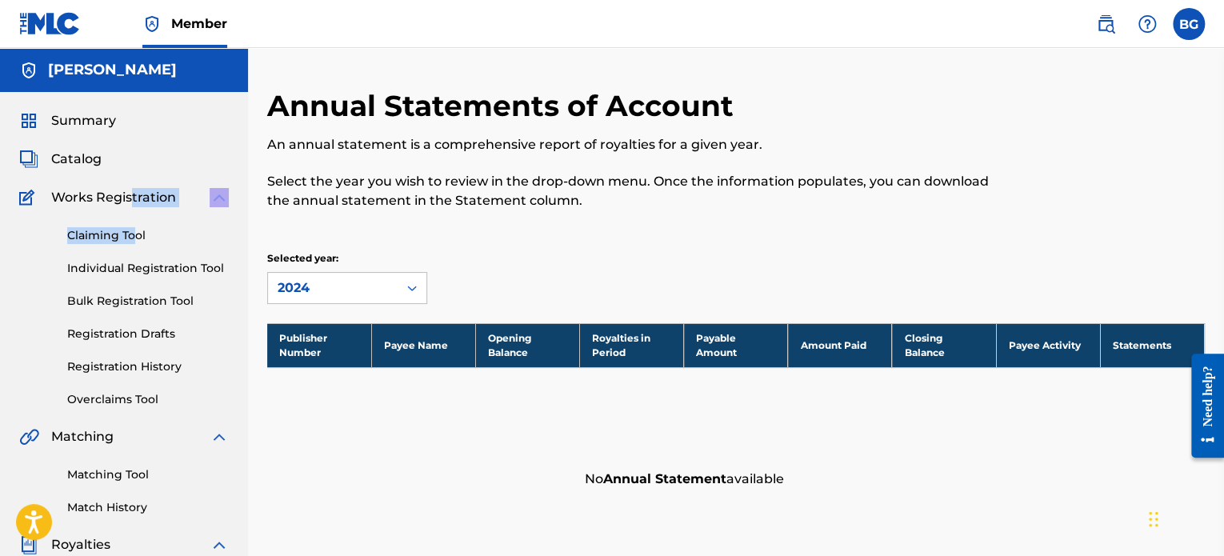
click at [132, 206] on div "Works Registration Claiming Tool Individual Registration Tool Bulk Registration…" at bounding box center [124, 298] width 210 height 220
click at [87, 162] on span "Catalog" at bounding box center [76, 159] width 50 height 19
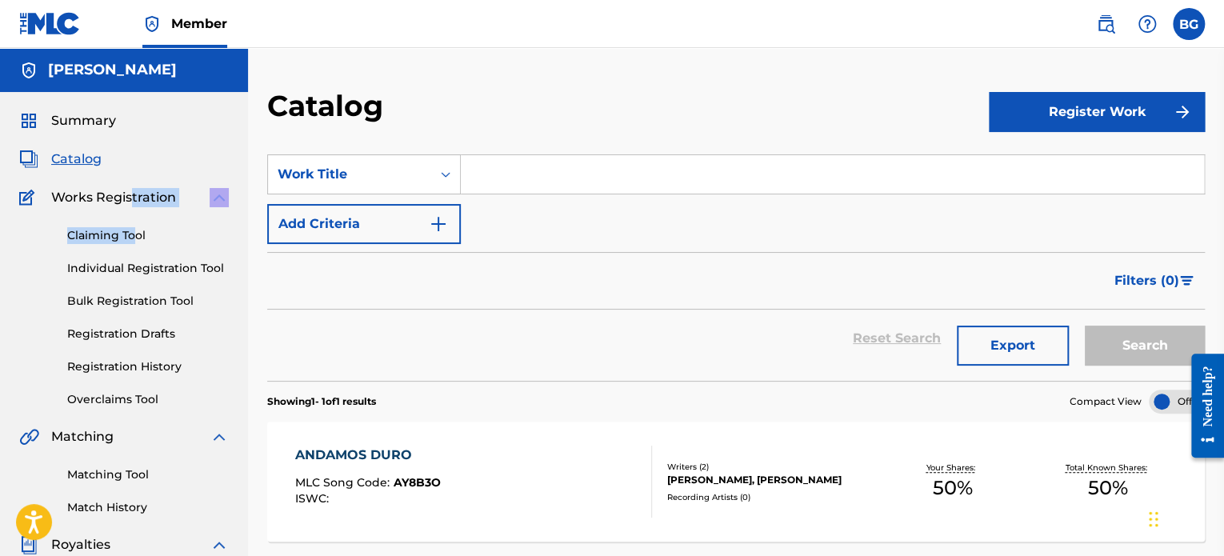
scroll to position [240, 0]
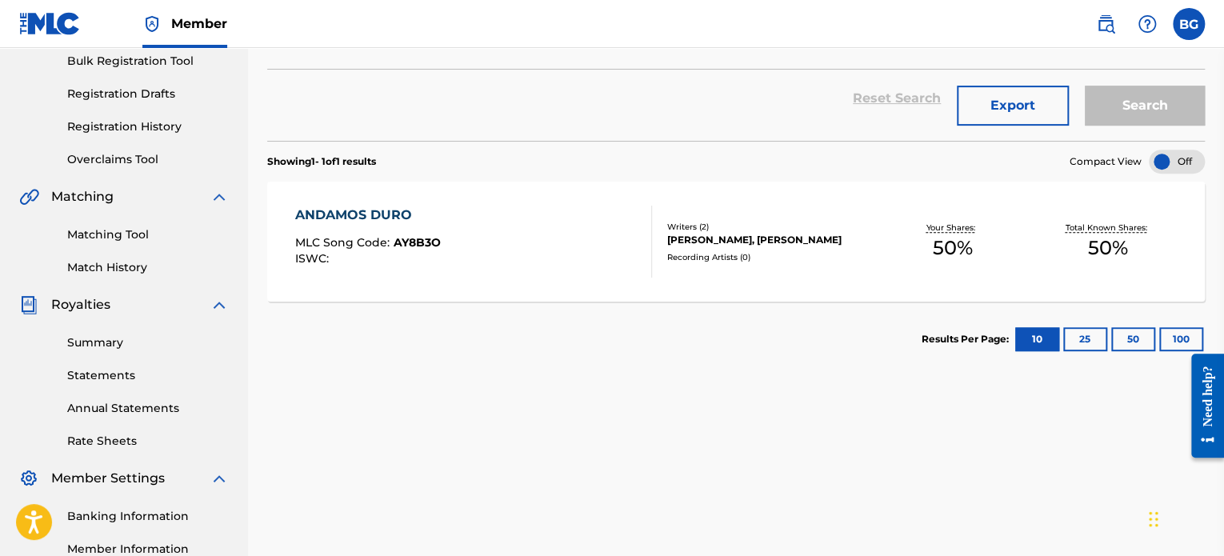
click at [361, 214] on div "ANDAMOS DURO" at bounding box center [368, 215] width 146 height 19
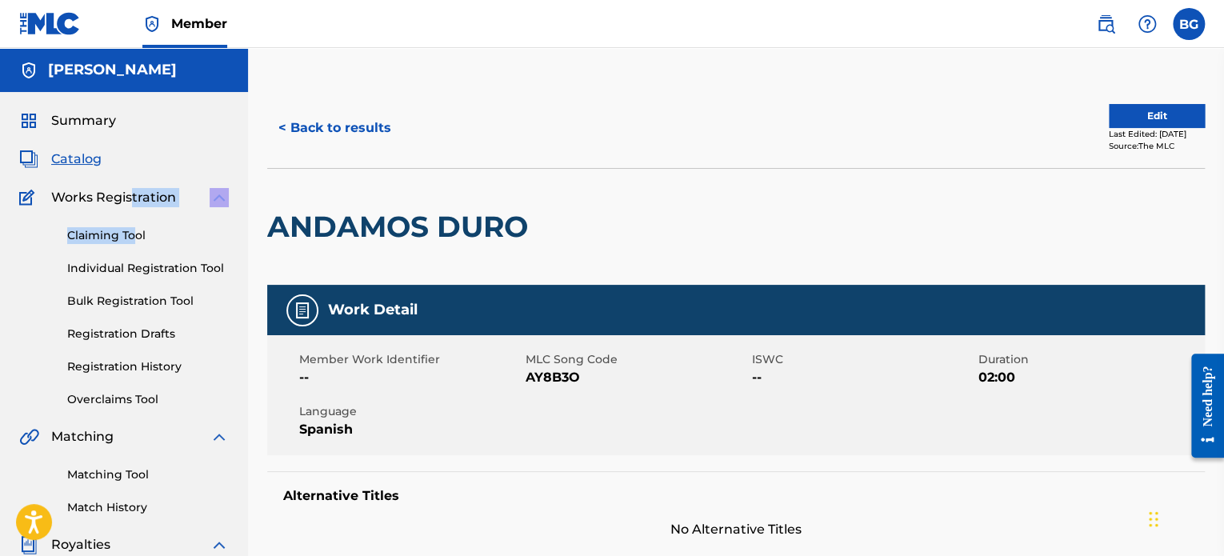
click at [331, 137] on button "< Back to results" at bounding box center [334, 128] width 135 height 40
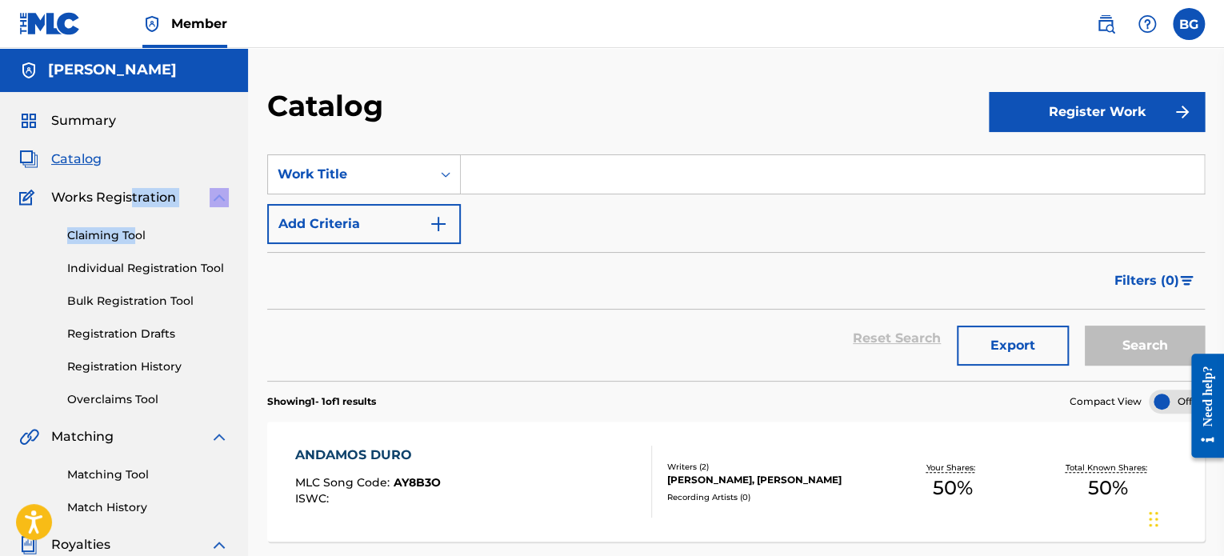
click at [131, 205] on span "Works Registration" at bounding box center [113, 197] width 125 height 19
click at [54, 163] on span "Catalog" at bounding box center [76, 159] width 50 height 19
click at [66, 28] on img at bounding box center [50, 23] width 62 height 23
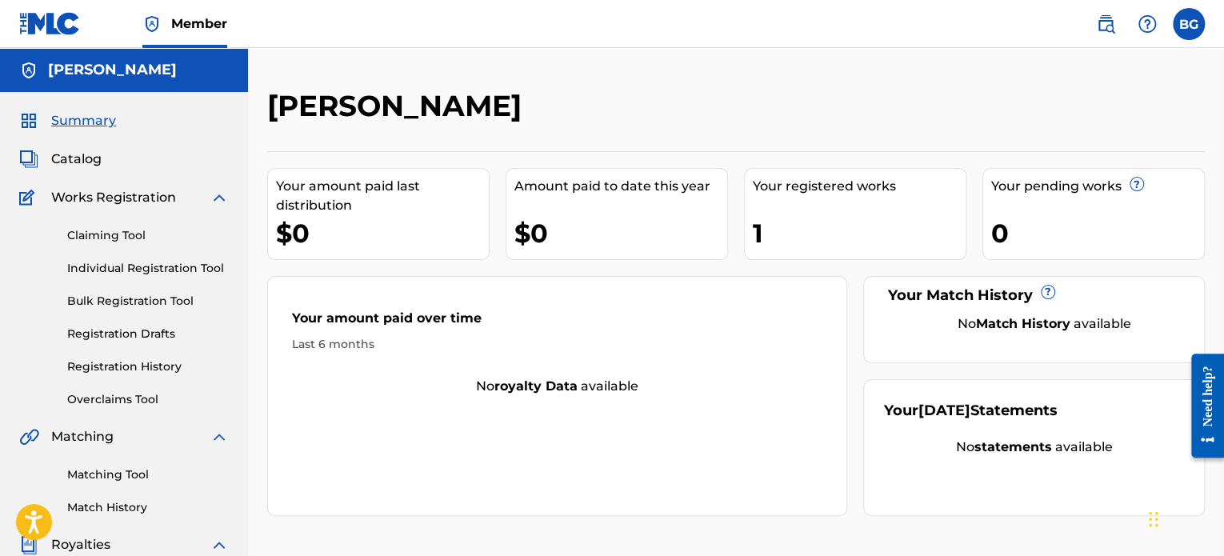
click at [1180, 22] on label at bounding box center [1188, 24] width 32 height 32
click at [1188, 24] on input "BG Bismarck [PERSON_NAME] [PERSON_NAME][EMAIL_ADDRESS][DOMAIN_NAME] Notificatio…" at bounding box center [1188, 24] width 0 height 0
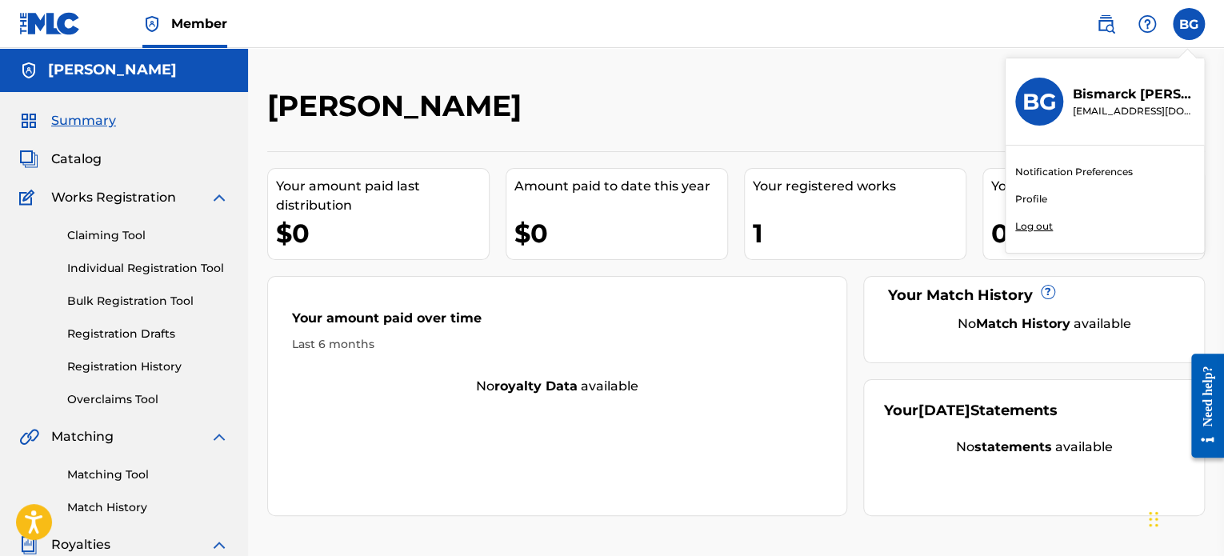
click at [1026, 218] on div "Notification Preferences Profile Log out" at bounding box center [1104, 199] width 198 height 107
click at [1188, 24] on input "BG Bismarck [PERSON_NAME] [PERSON_NAME][EMAIL_ADDRESS][DOMAIN_NAME] Notificatio…" at bounding box center [1188, 24] width 0 height 0
click at [1027, 228] on p "Log out" at bounding box center [1034, 226] width 38 height 14
click at [1188, 24] on input "BG Bismarck [PERSON_NAME] [PERSON_NAME][EMAIL_ADDRESS][DOMAIN_NAME] Notificatio…" at bounding box center [1188, 24] width 0 height 0
